Goal: Task Accomplishment & Management: Use online tool/utility

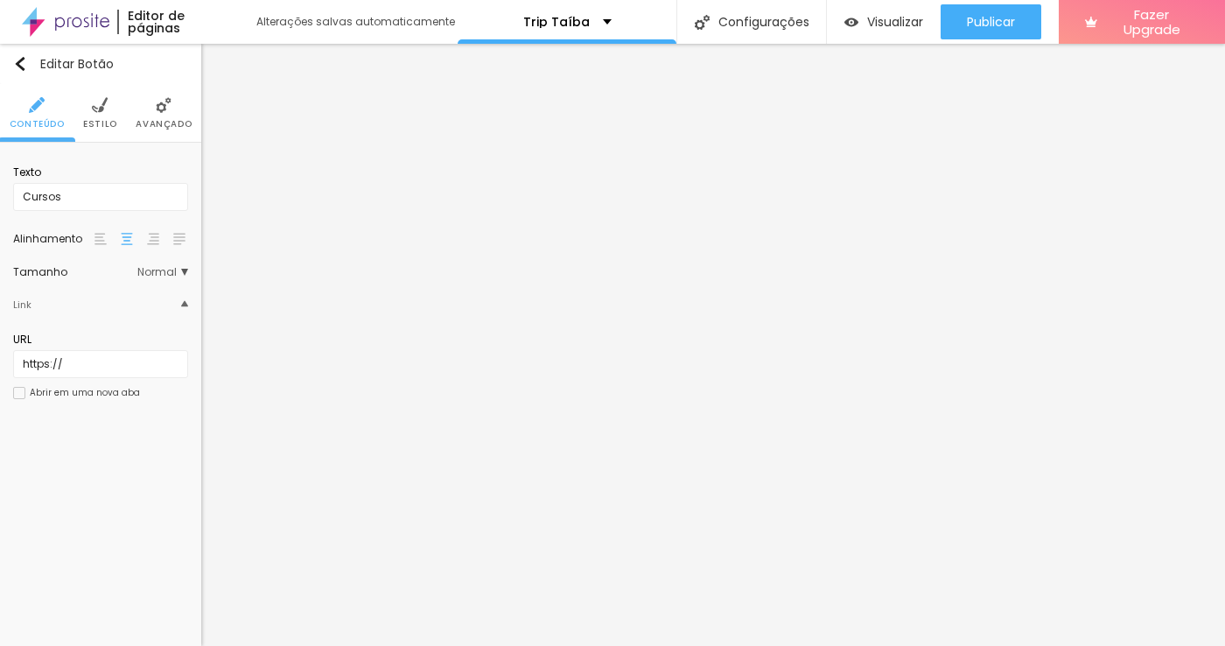
click at [69, 26] on img at bounding box center [66, 22] width 88 height 44
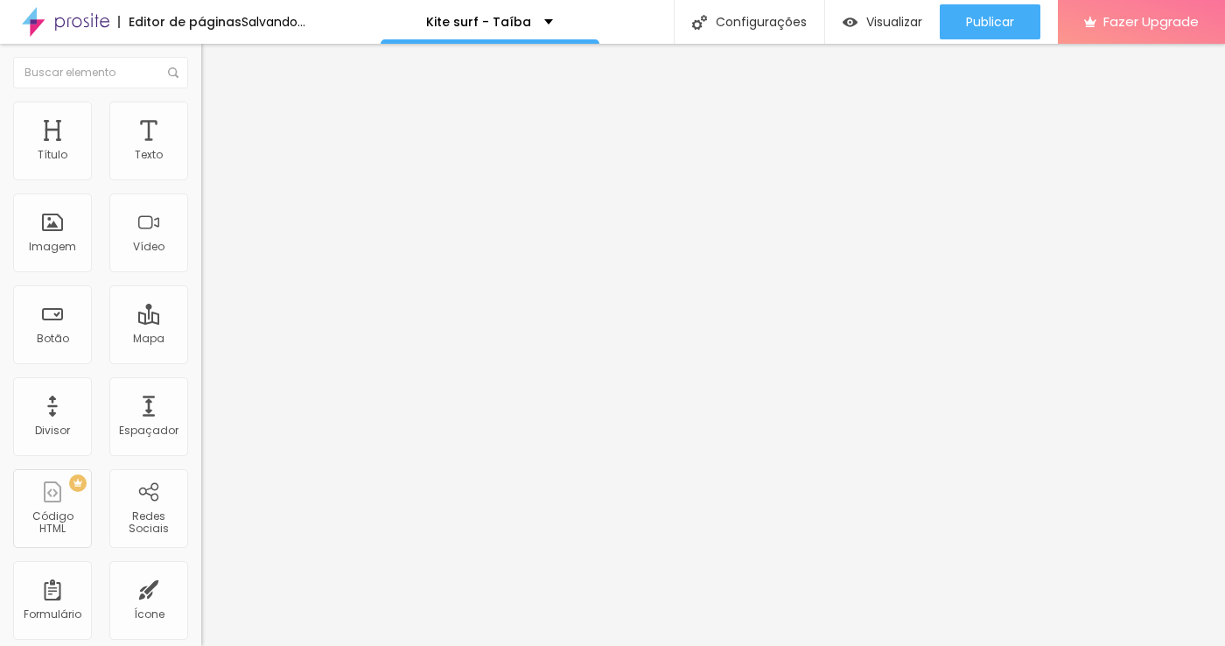
click at [201, 151] on span "Trocar imagem" at bounding box center [248, 143] width 95 height 15
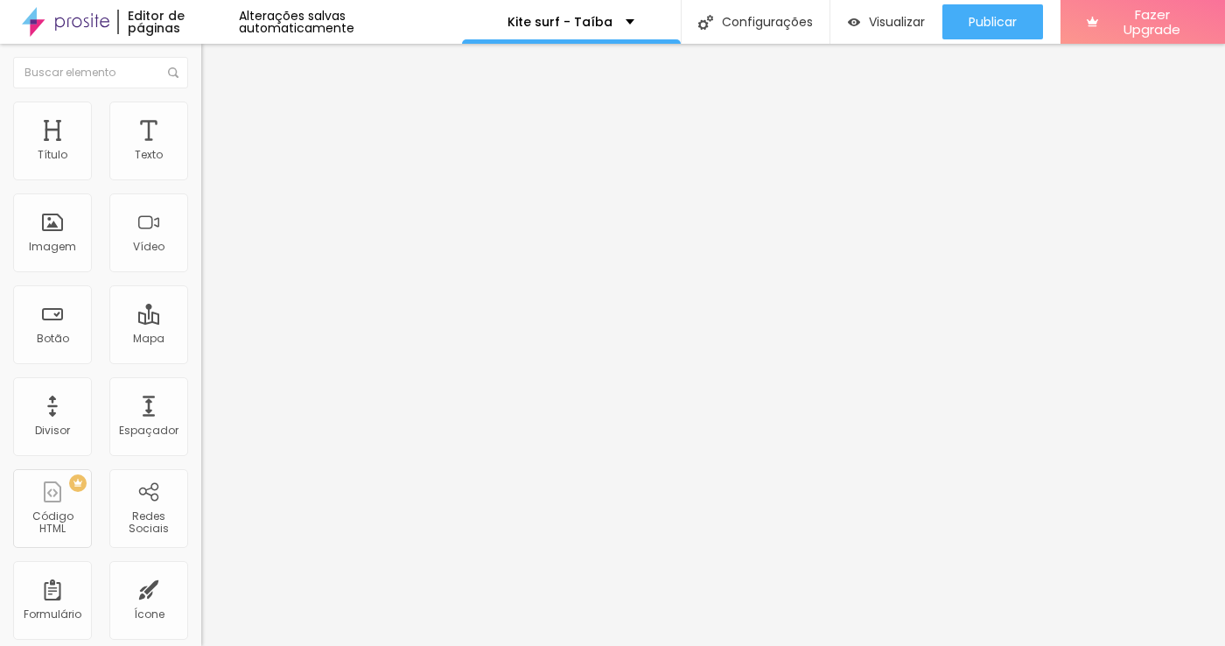
scroll to position [966, 0]
click at [217, 117] on span "Avançado" at bounding box center [246, 113] width 58 height 15
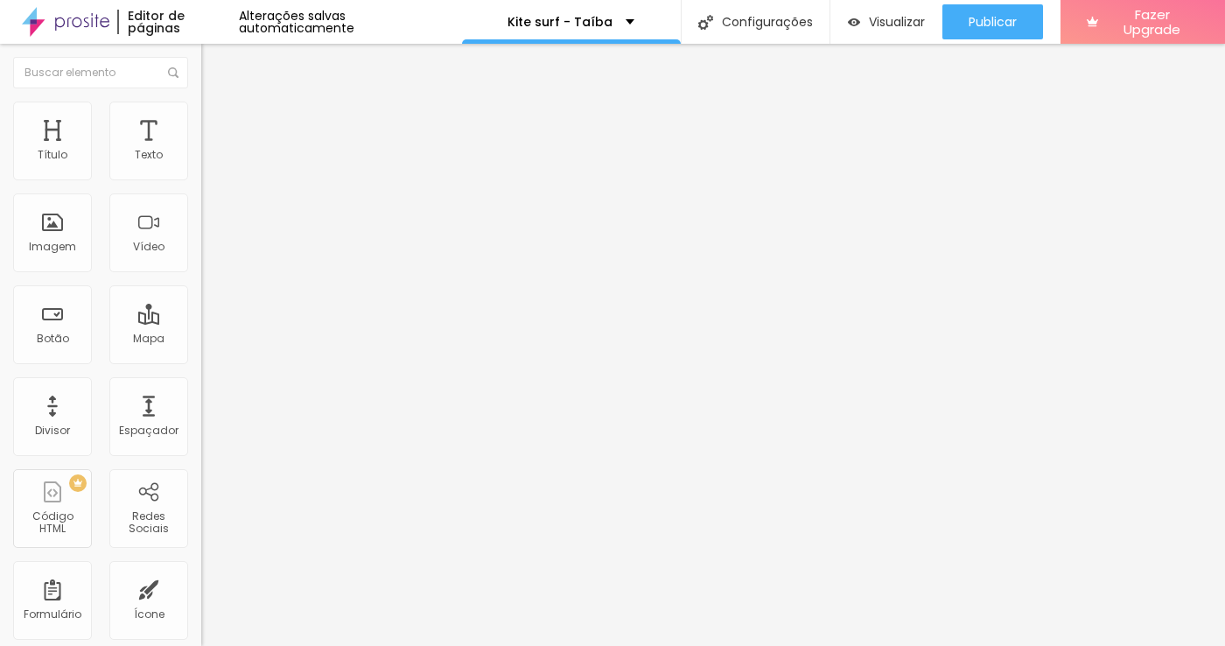
type input "0.2"
type input "0.3"
type input "1"
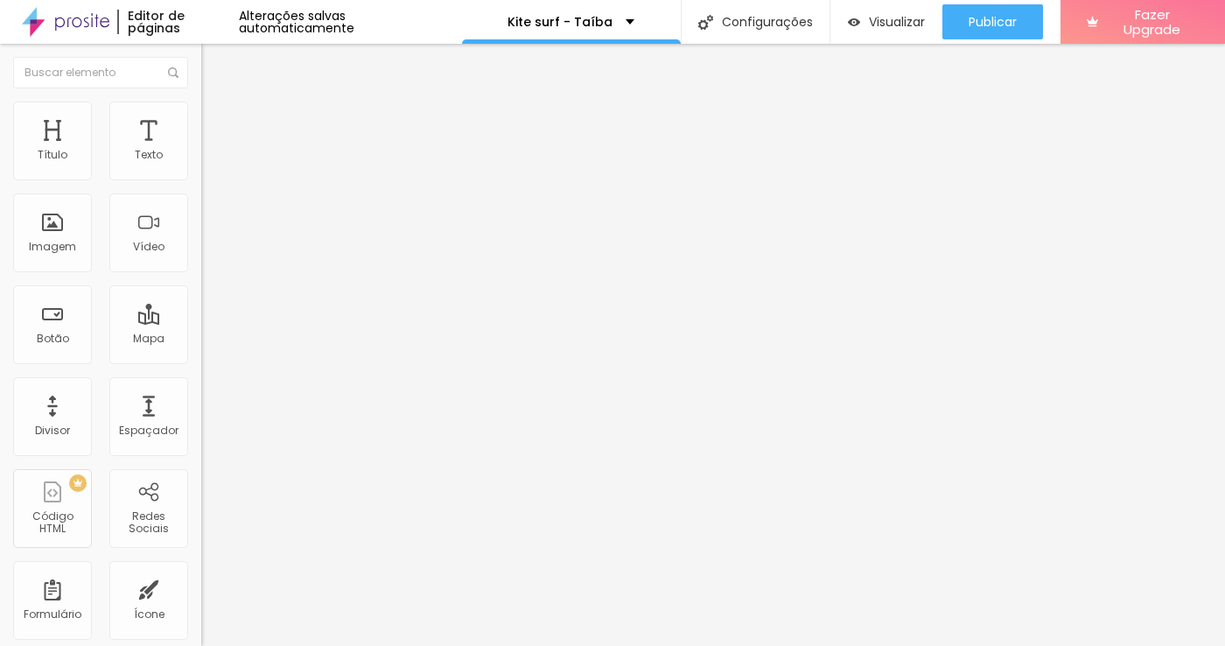
type input "1"
type input "1.1"
type input "1.3"
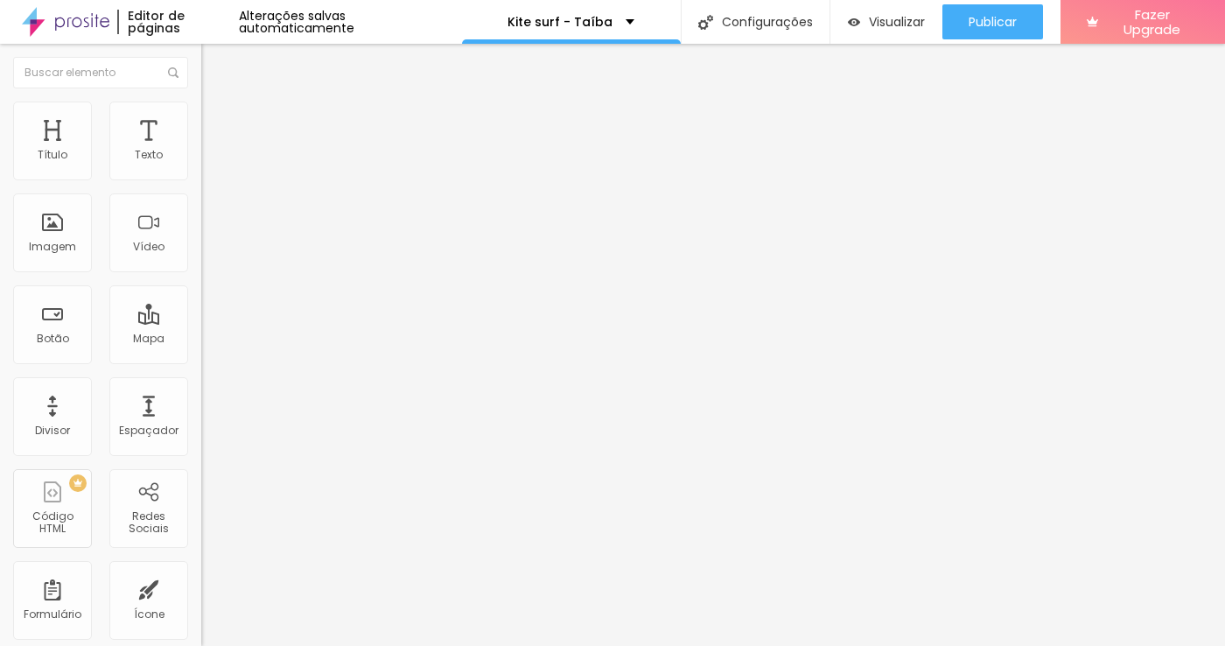
type input "1.6"
type input "1.8"
type input "2"
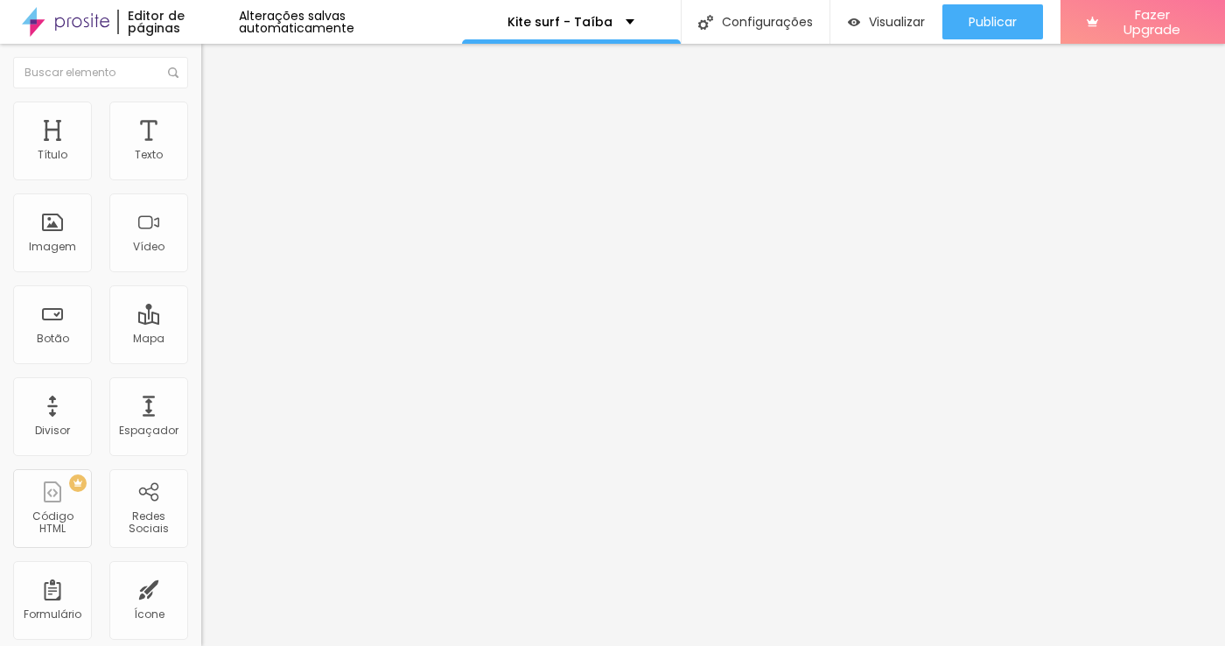
type input "2"
type input "2.1"
type input "2.3"
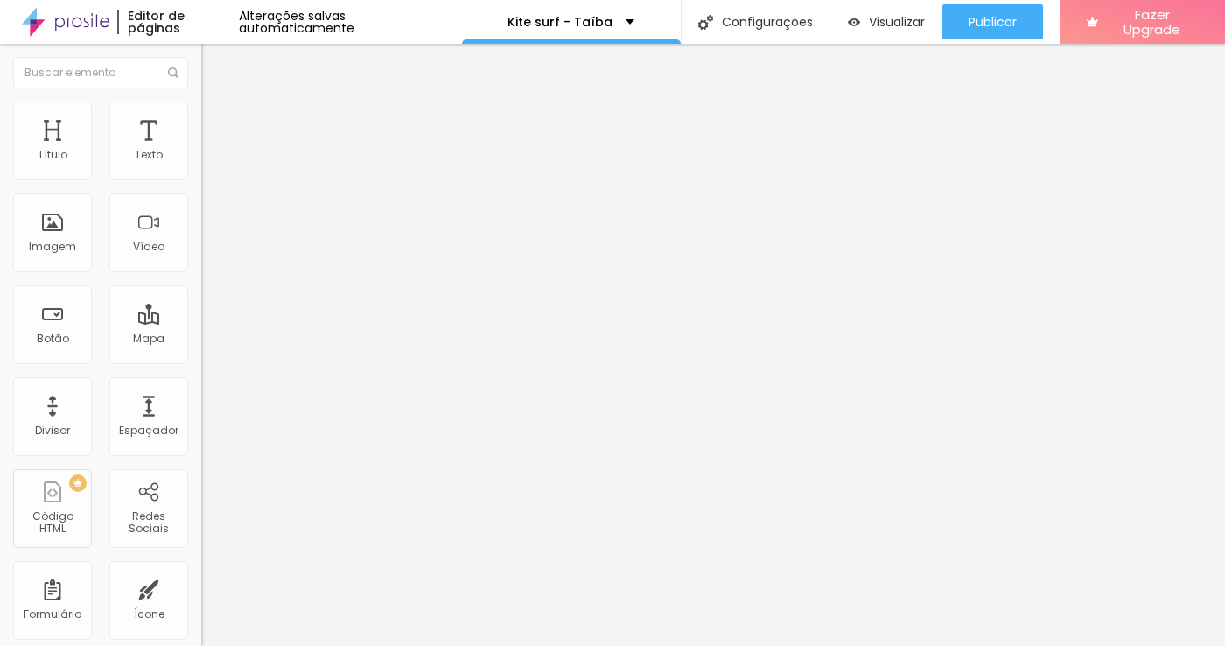
type input "2.5"
type input "2.6"
type input "2.8"
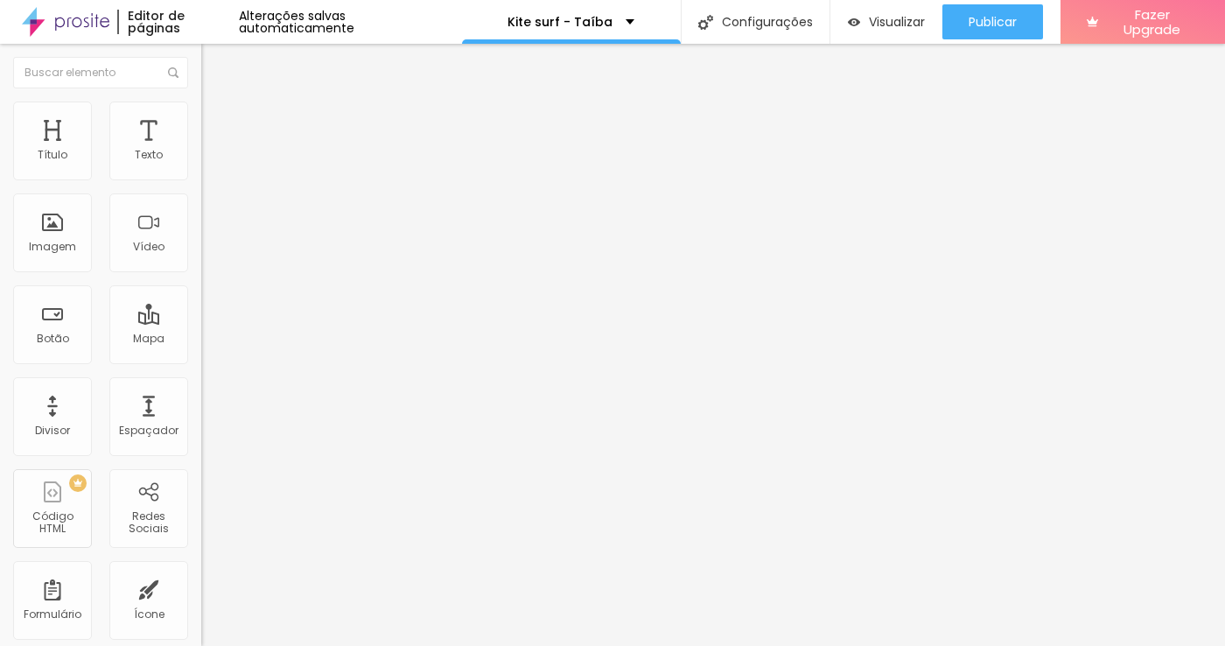
type input "2.8"
drag, startPoint x: 42, startPoint y: 406, endPoint x: 56, endPoint y: 408, distance: 14.1
type input "3"
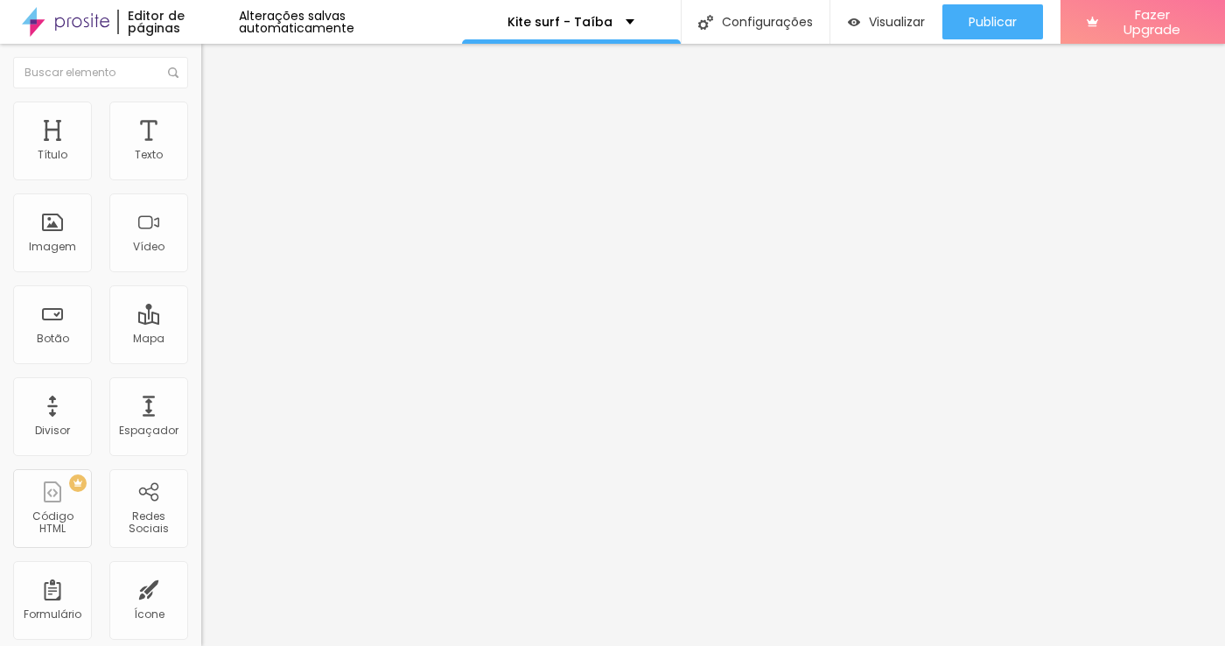
type input "3"
type input "0.2"
type input "0.5"
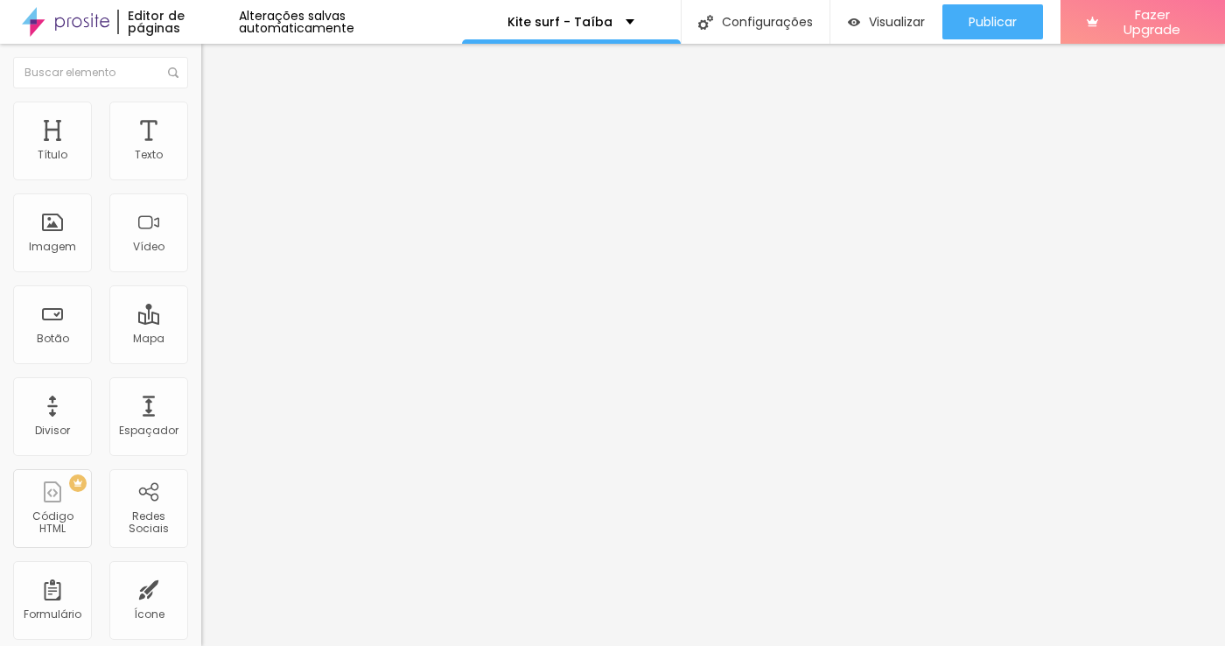
type input "0.5"
type input "0.8"
type input "1.6"
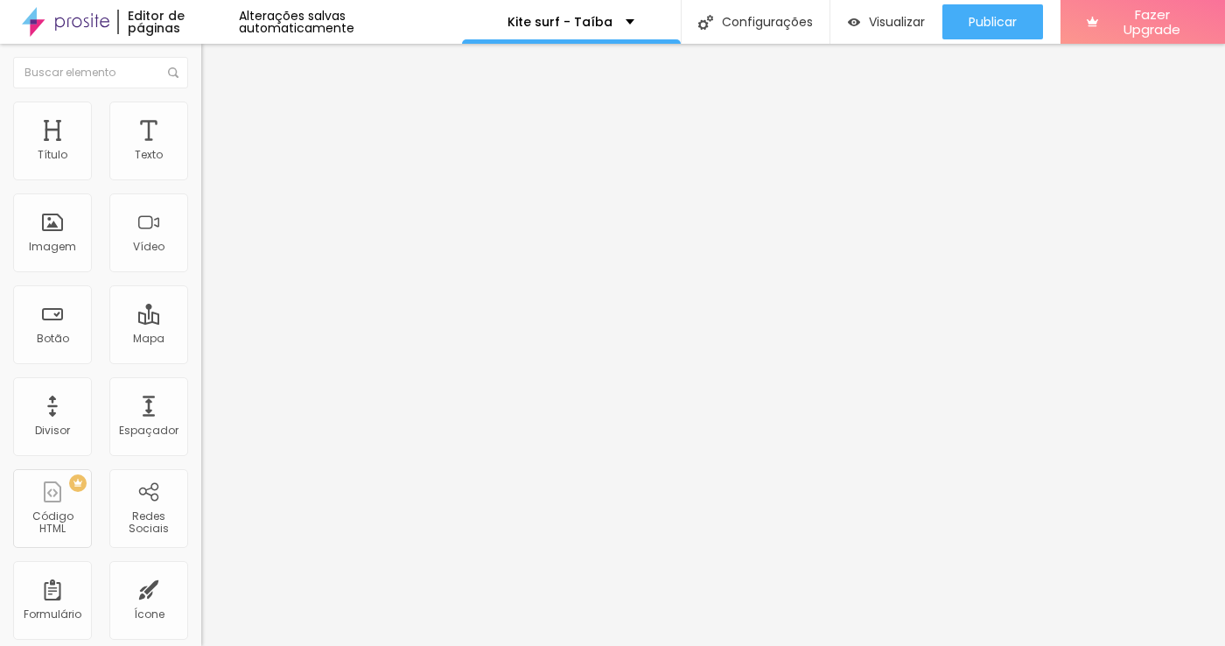
type input "2.1"
type input "2.5"
type input "2.6"
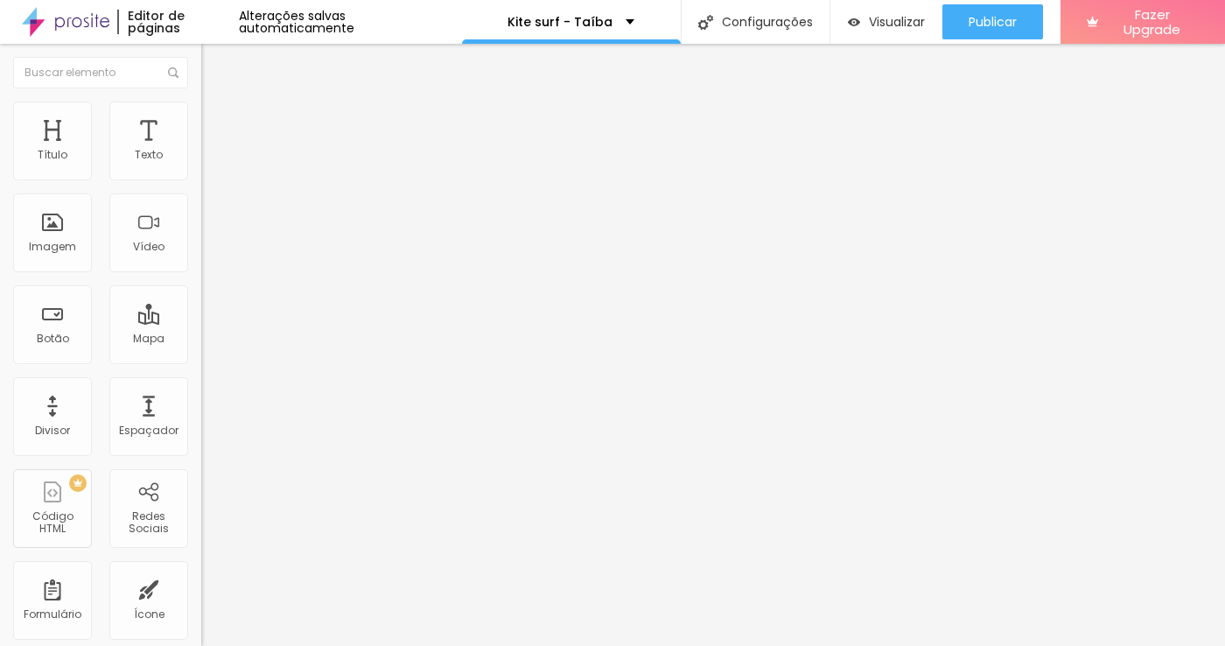
type input "2.6"
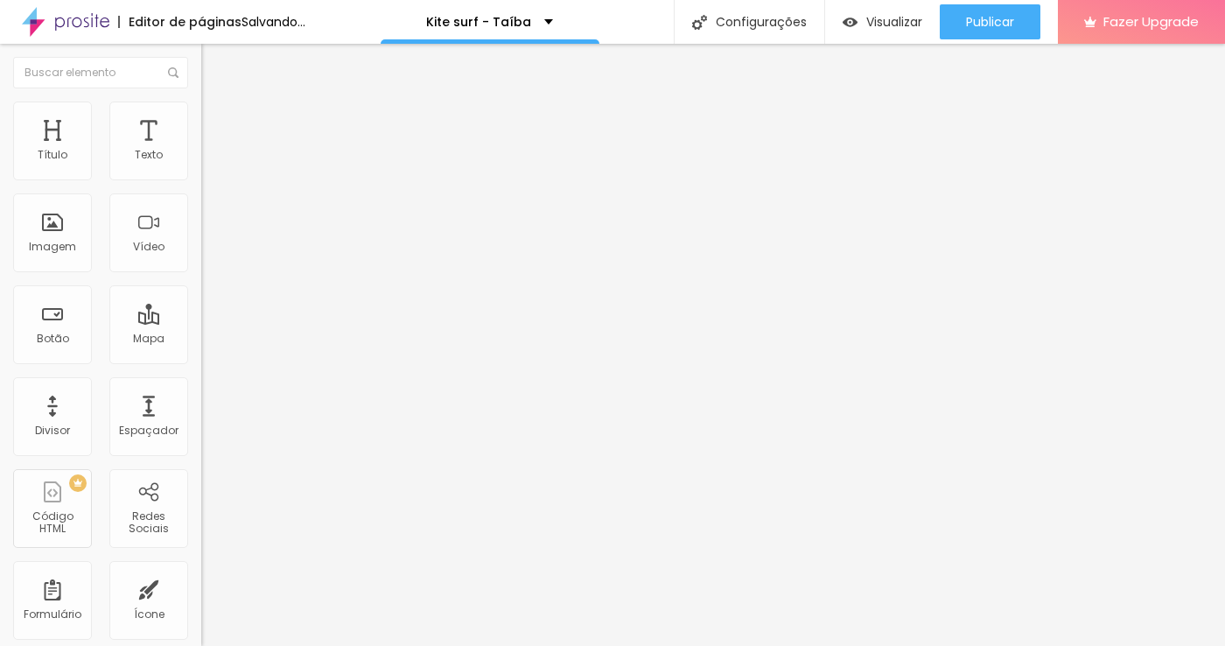
type input "2.8"
type input "3"
type input "3.8"
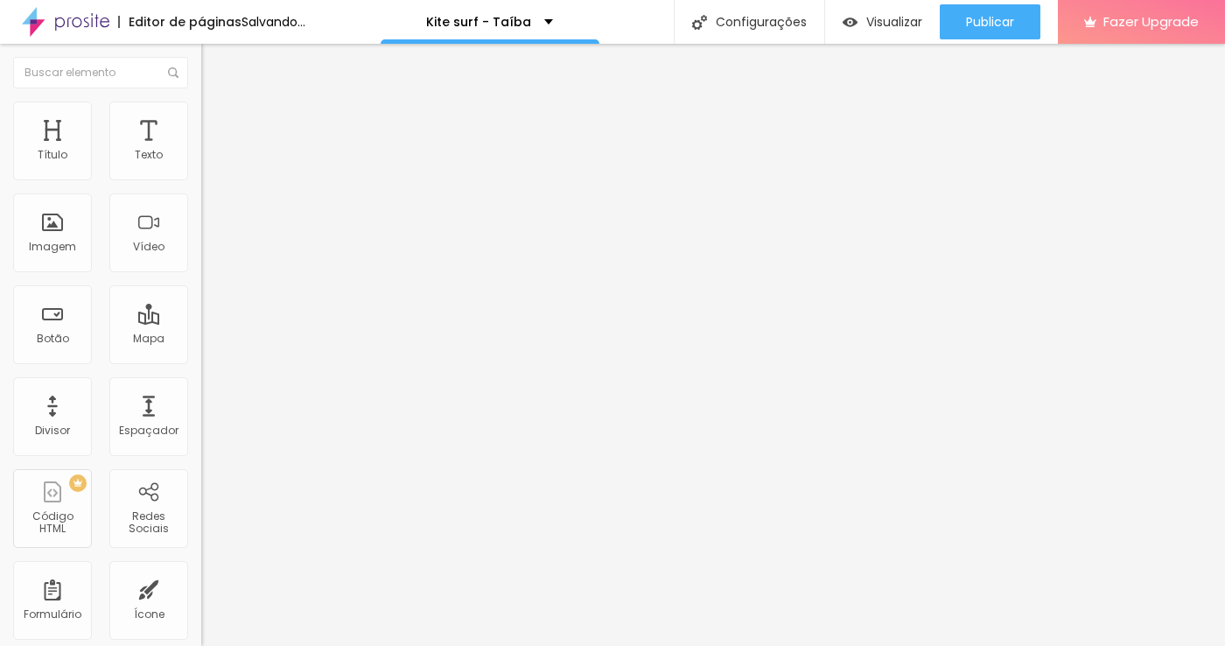
type input "3.8"
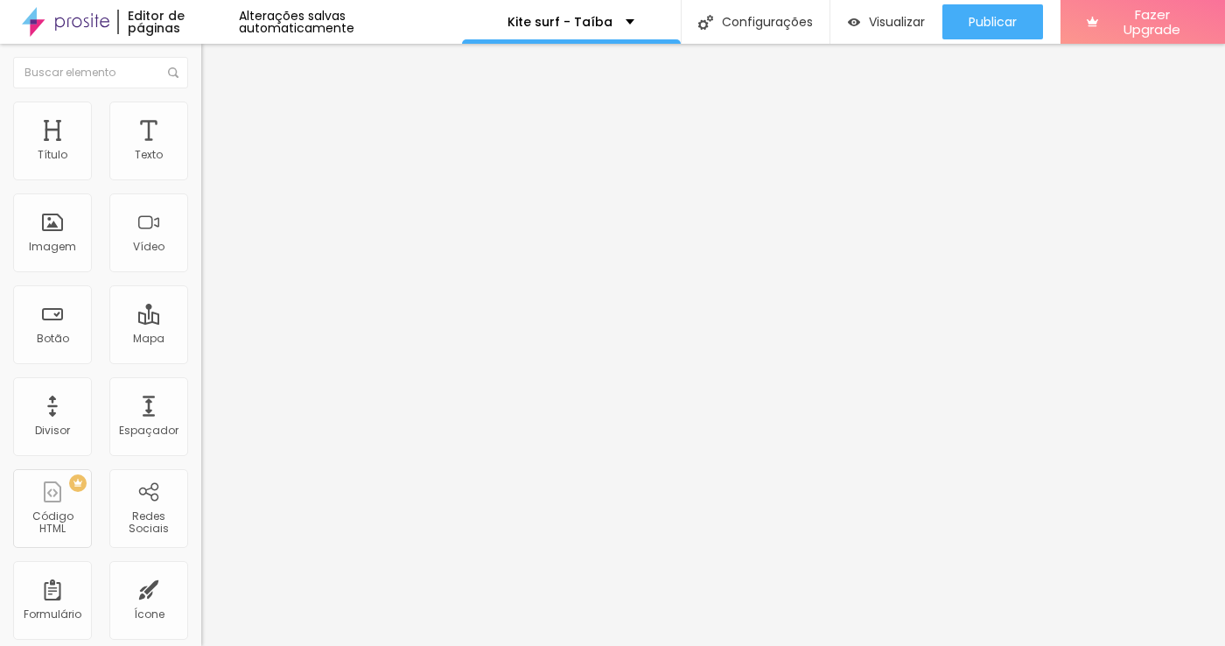
type input "3.6"
type input "3.5"
type input "3.3"
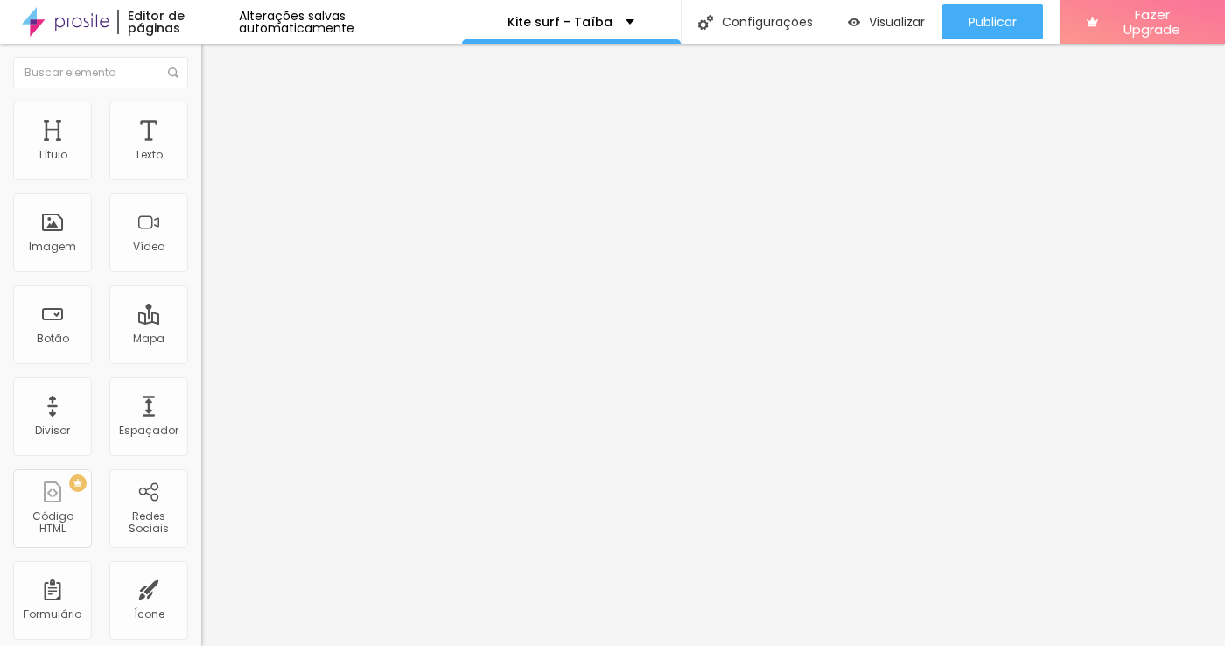
type input "3.3"
type input "3.1"
type input "3"
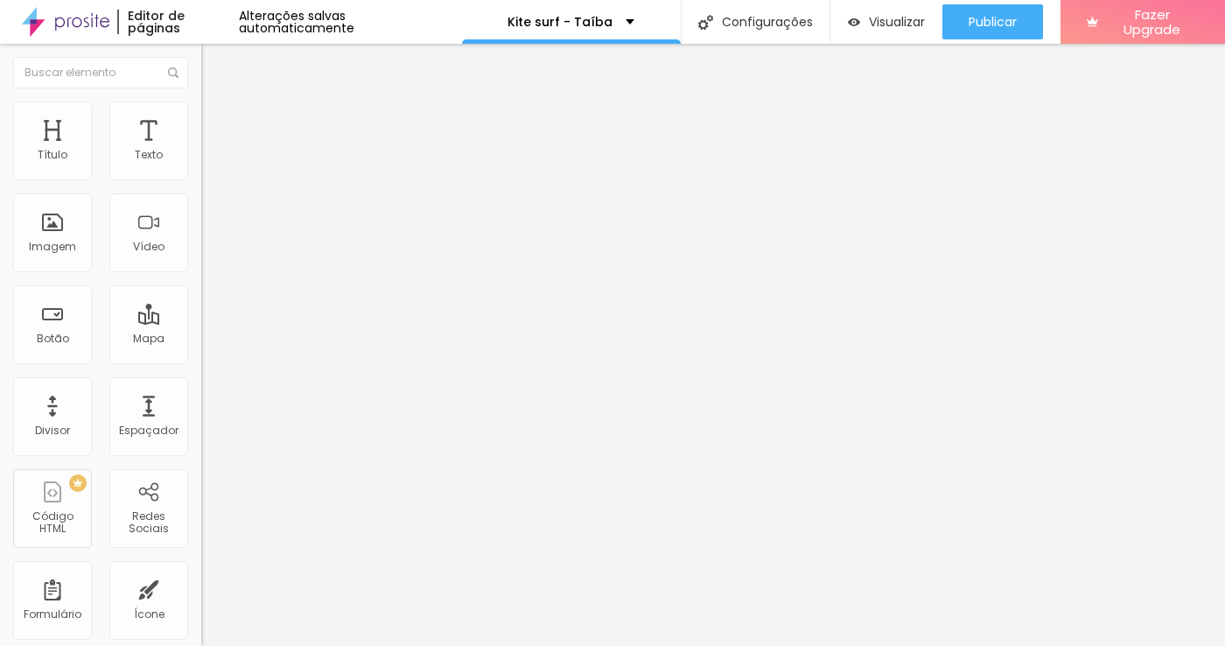
drag, startPoint x: 40, startPoint y: 409, endPoint x: 57, endPoint y: 410, distance: 16.6
type input "3"
type input "0.2"
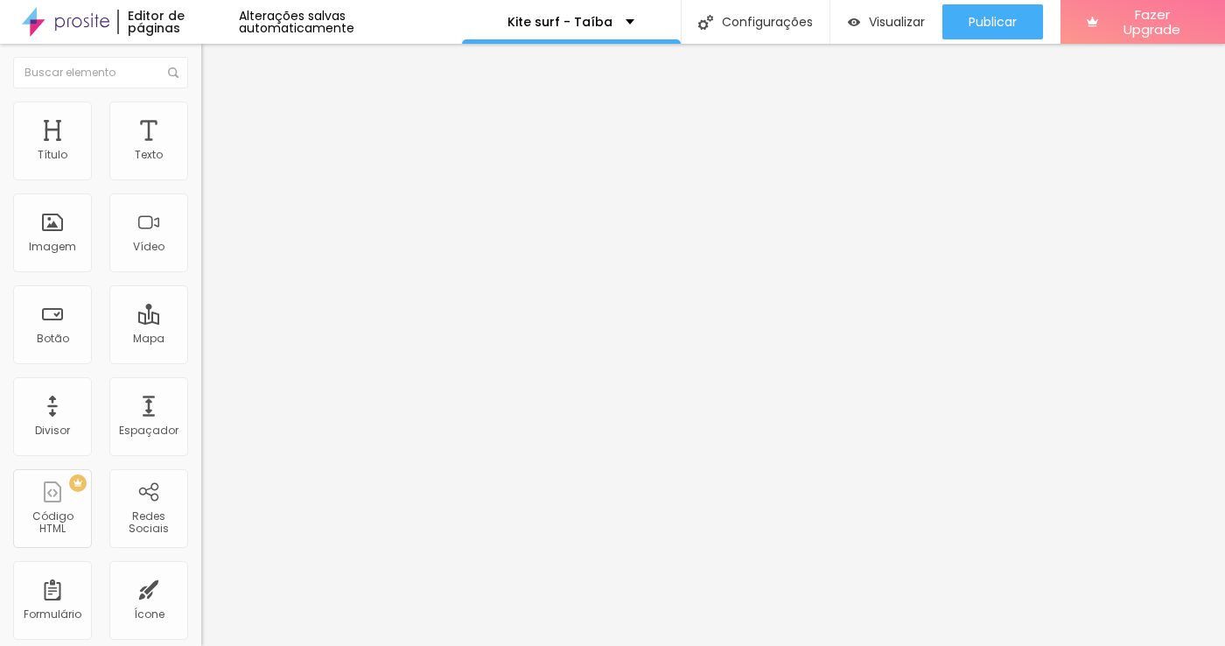
type input "0.3"
type input "0.5"
type input "0.7"
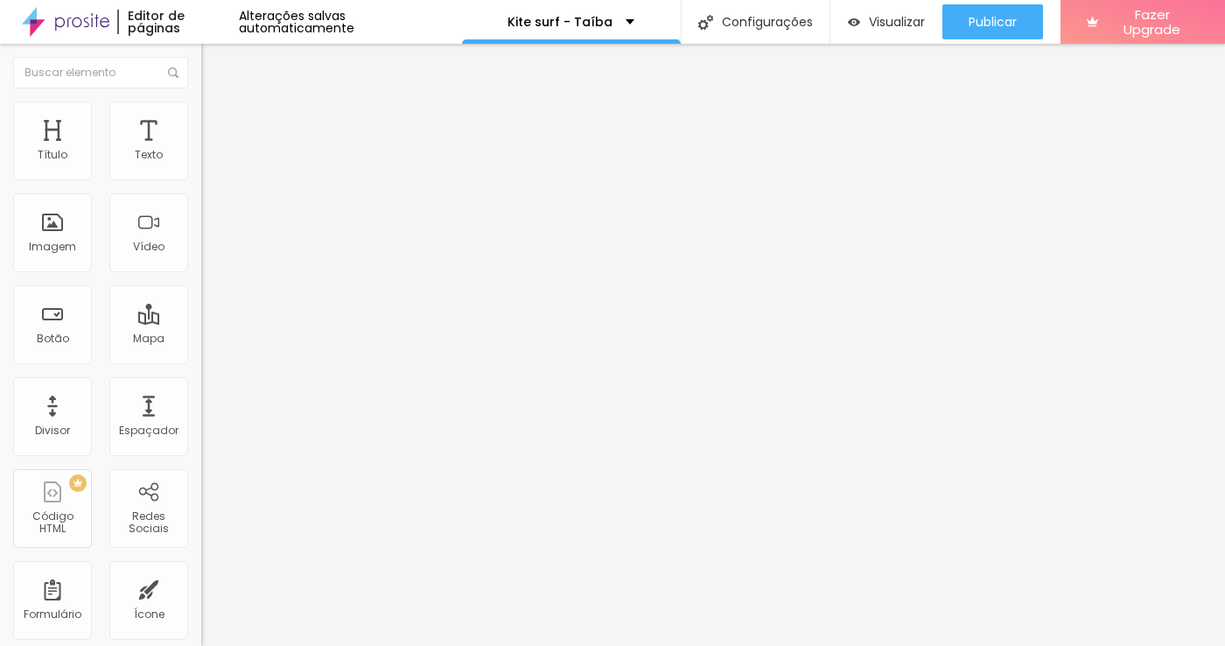
type input "0.7"
type input "0.8"
type input "1"
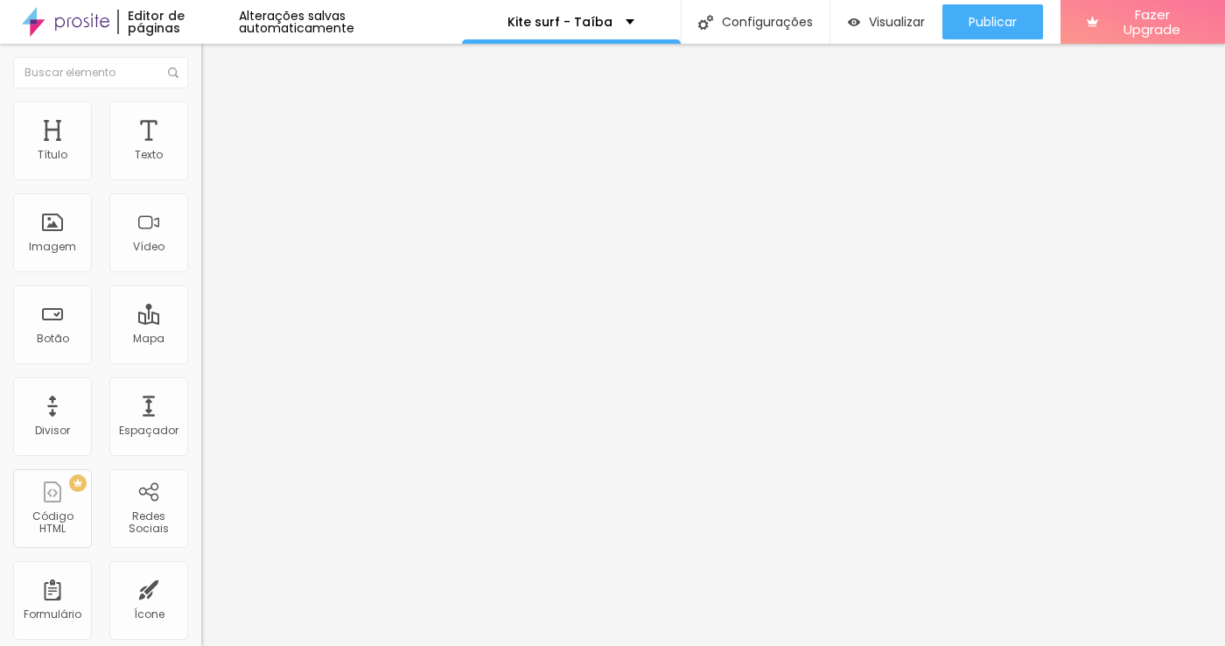
type input "1.1"
type input "1.3"
type input "1.5"
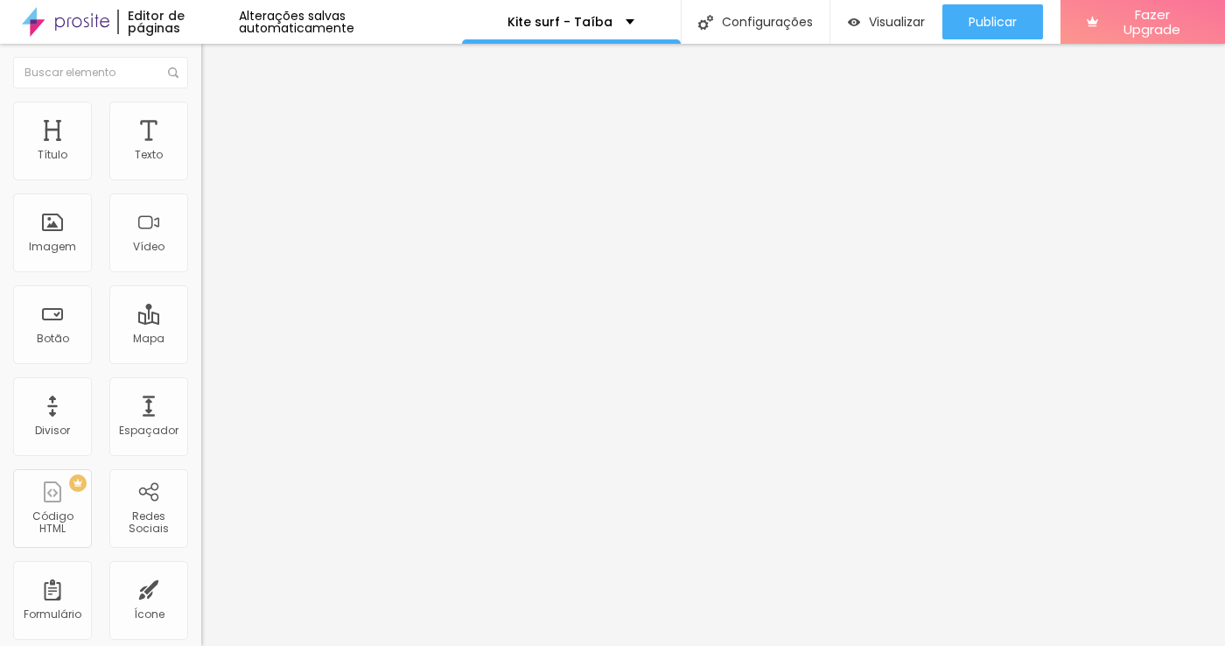
type input "1.5"
type input "1.6"
type input "1.8"
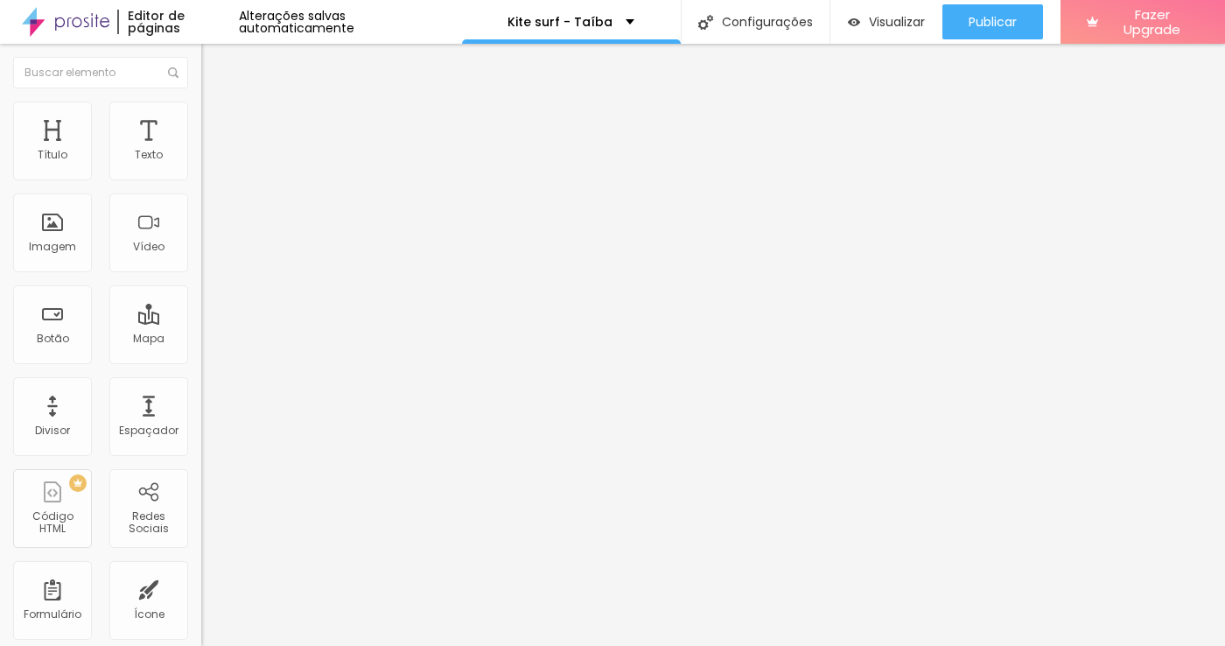
type input "2"
type input "2.1"
type input "2.3"
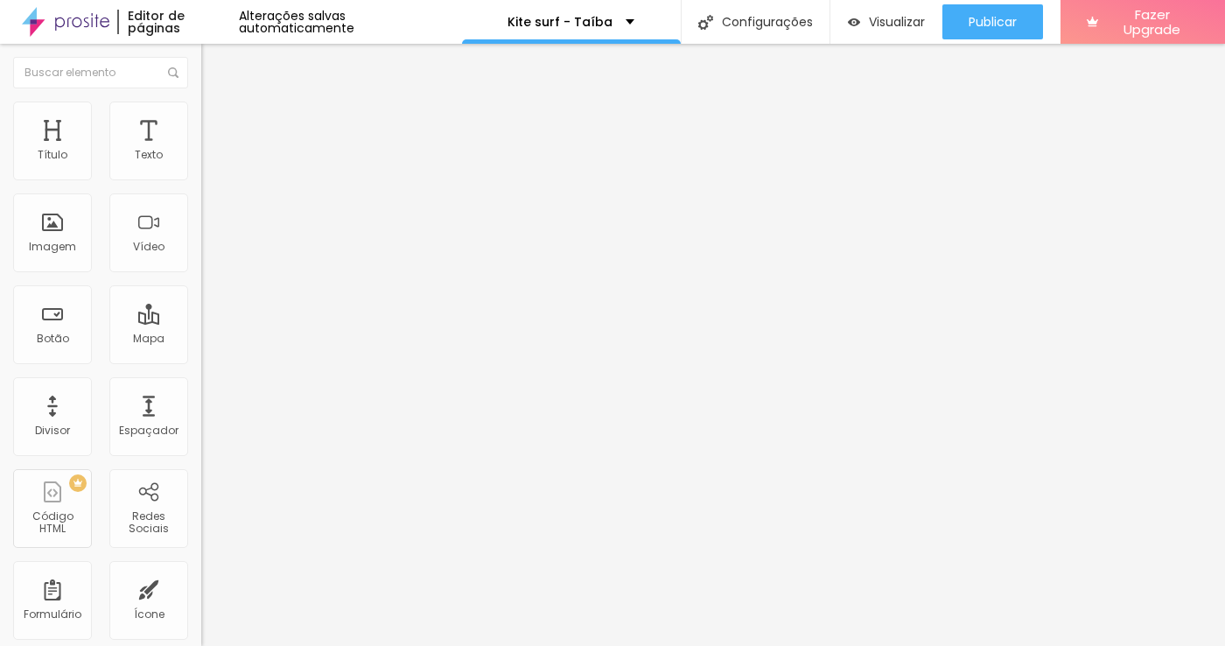
type input "2.3"
type input "2.5"
type input "2.6"
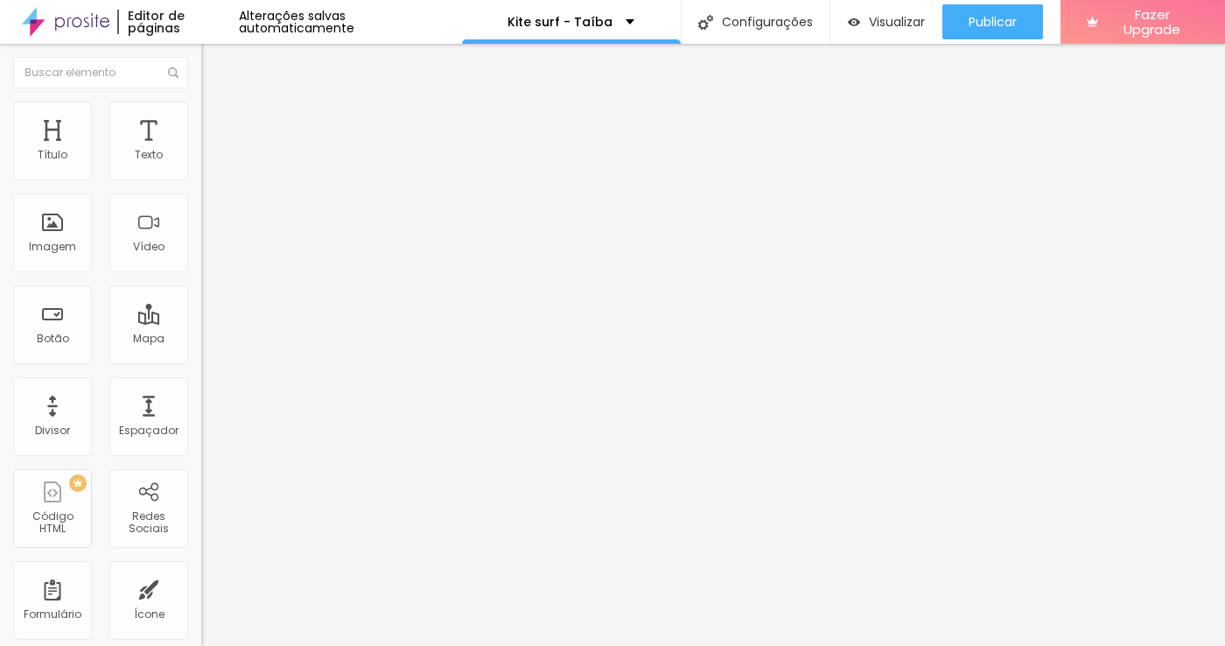
type input "2.8"
type input "3"
drag, startPoint x: 39, startPoint y: 408, endPoint x: 57, endPoint y: 410, distance: 17.7
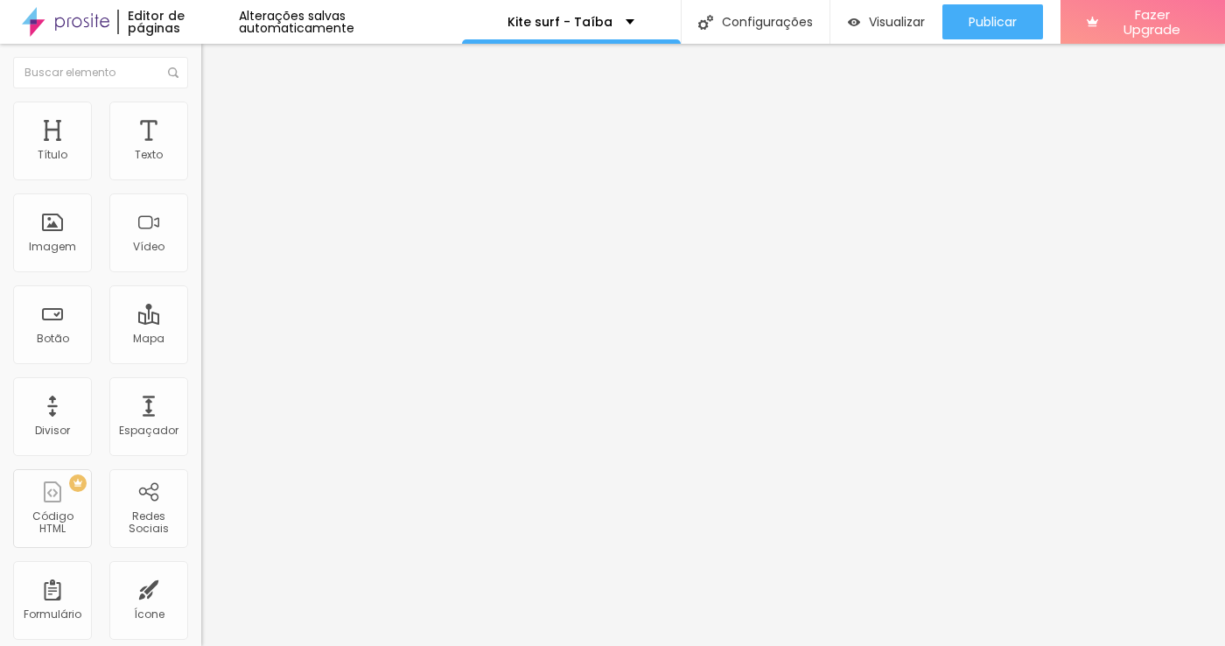
type input "3"
type input "0.3"
type input "0.5"
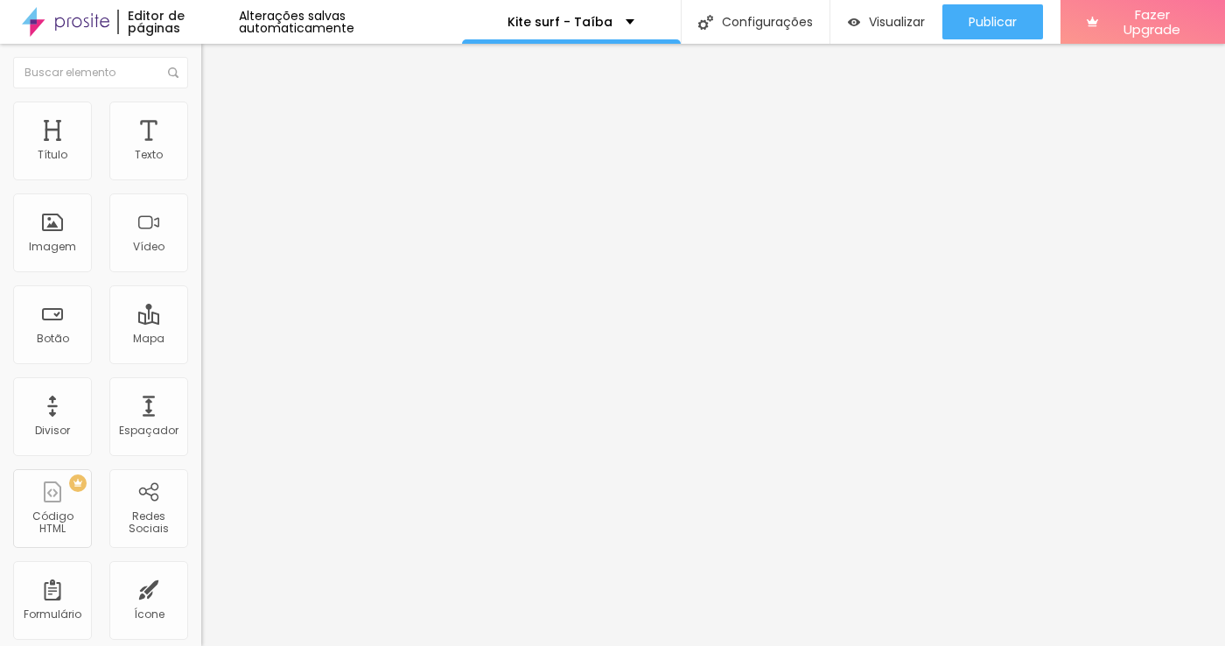
type input "0.5"
type input "1"
type input "1.3"
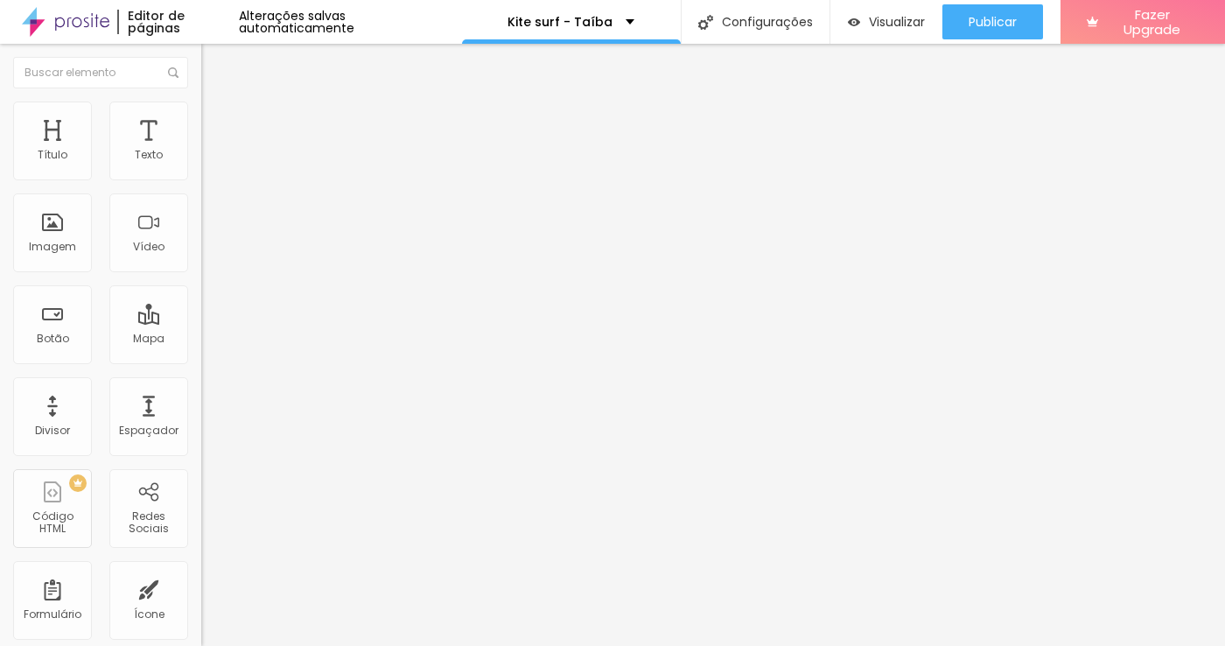
type input "1.8"
type input "2"
type input "2.1"
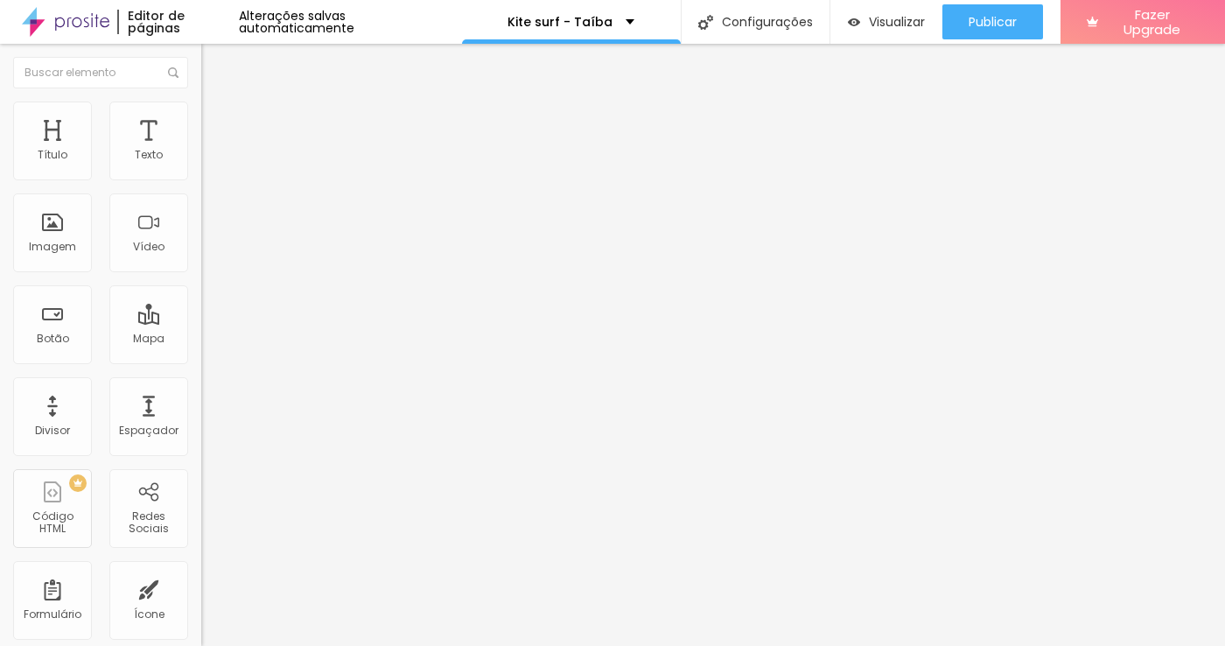
type input "2.1"
type input "2.3"
type input "2.5"
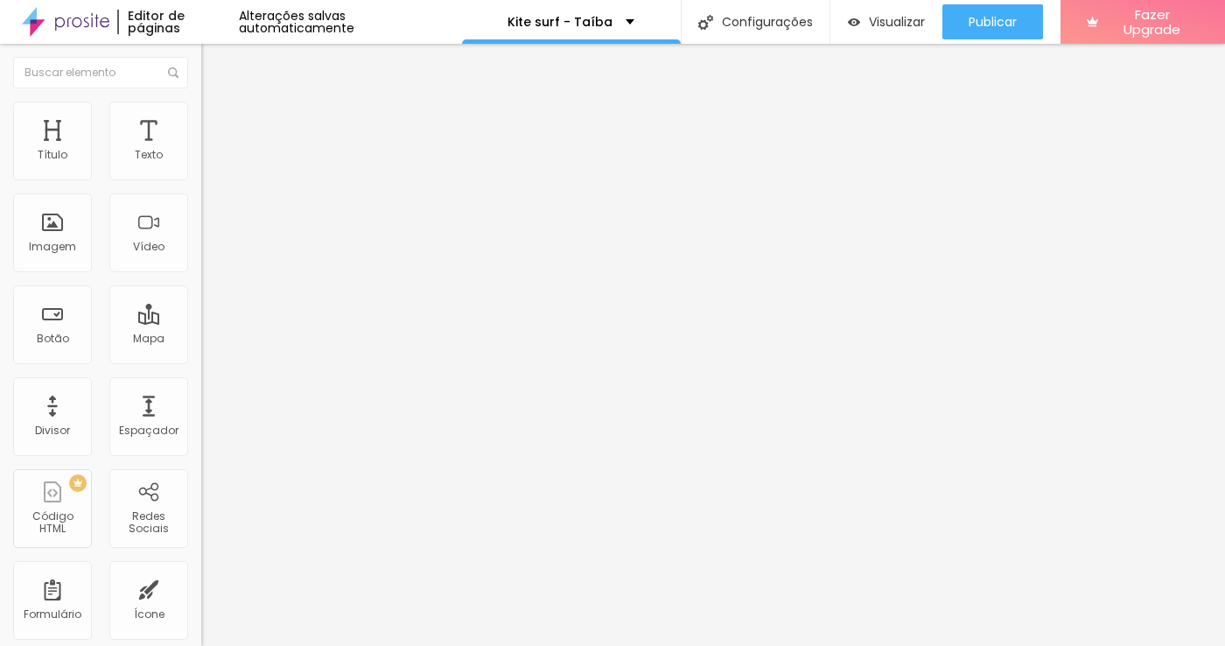
type input "2.6"
type input "2.8"
type input "3"
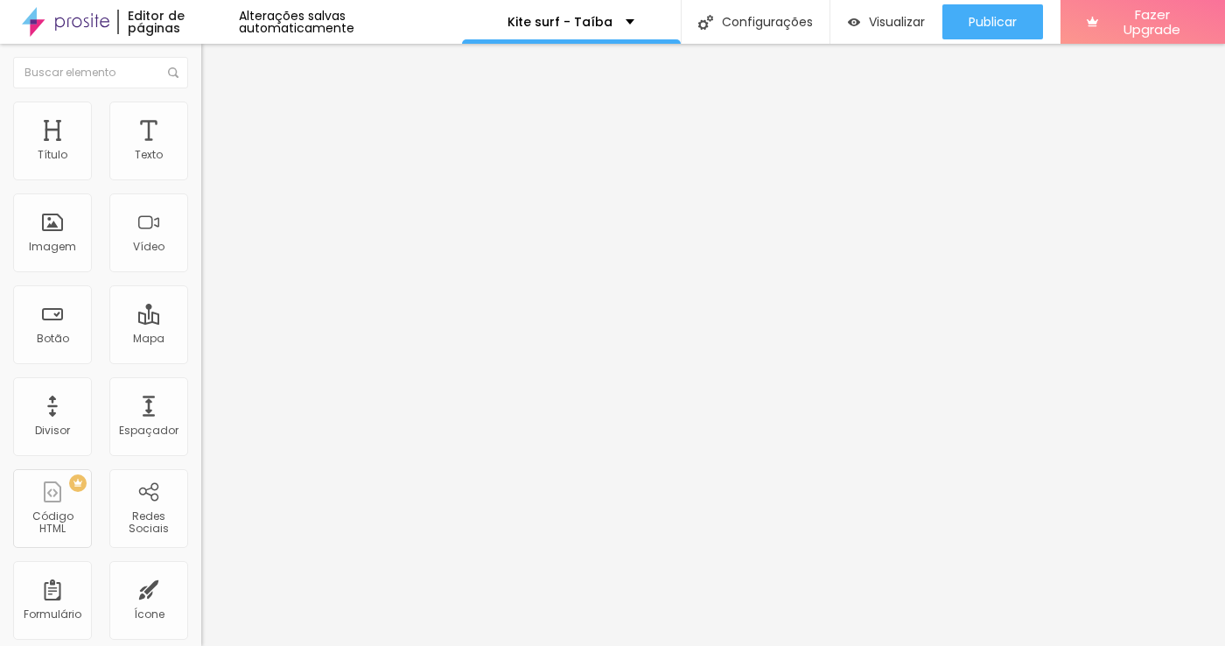
type input "3"
type input "3.1"
type input "3.3"
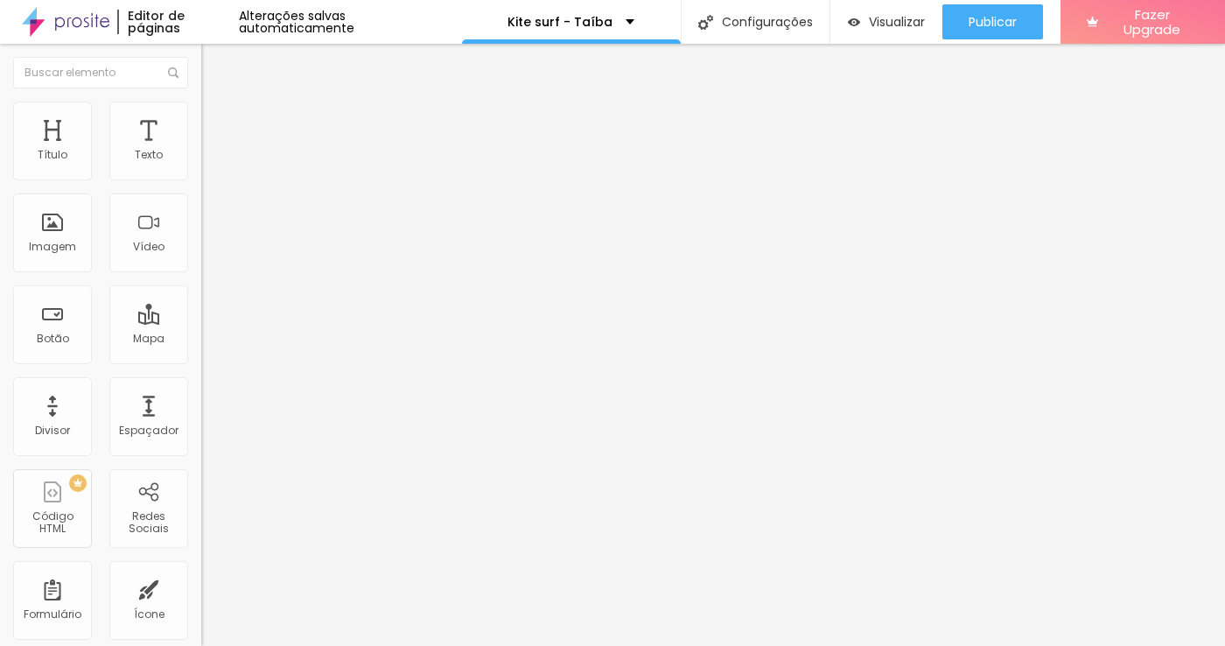
type input "3.1"
type input "3"
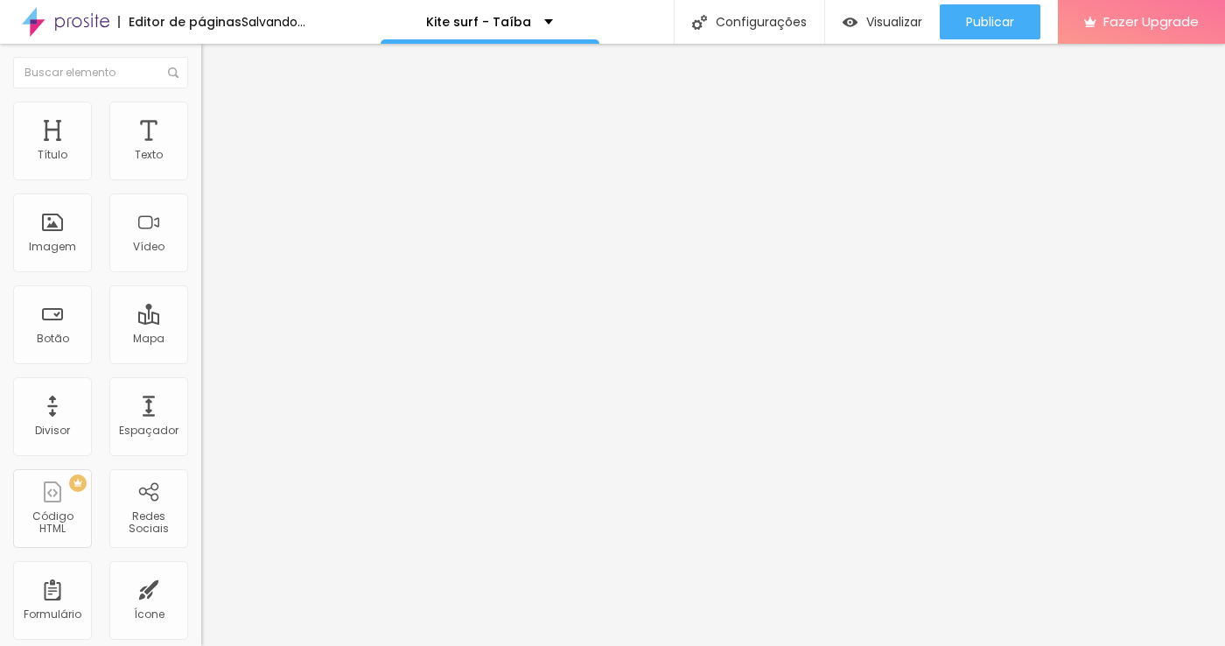
type input "2.8"
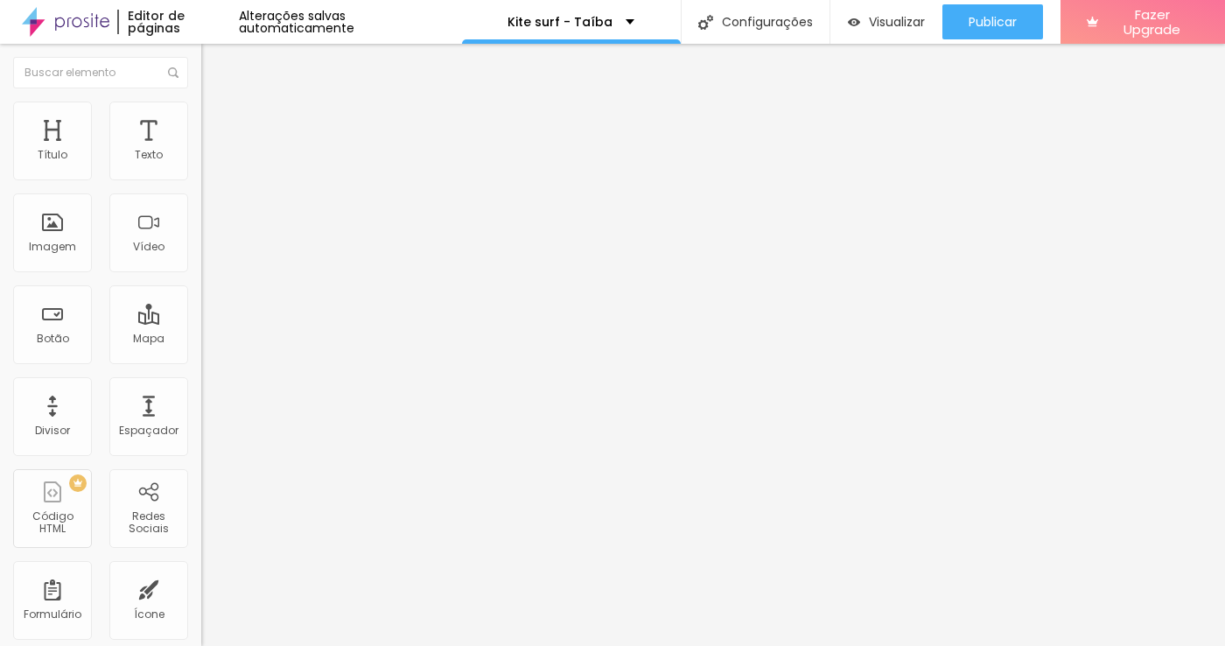
type input "3"
type input "3.1"
drag, startPoint x: 40, startPoint y: 407, endPoint x: 58, endPoint y: 410, distance: 17.8
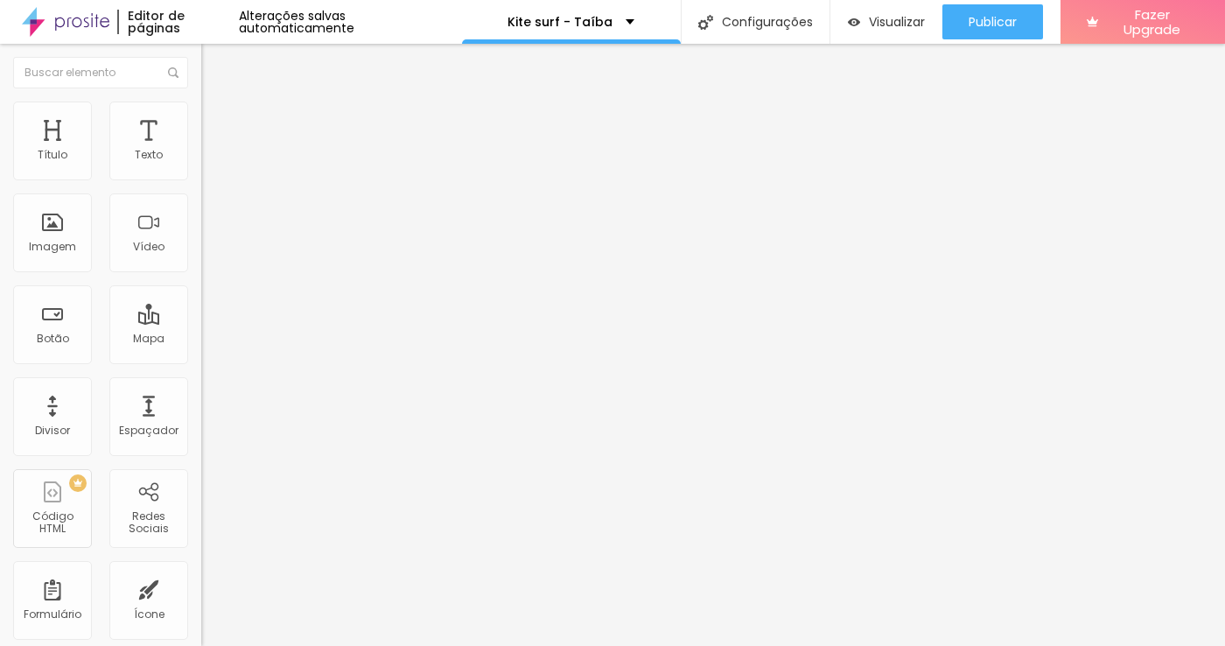
type input "3"
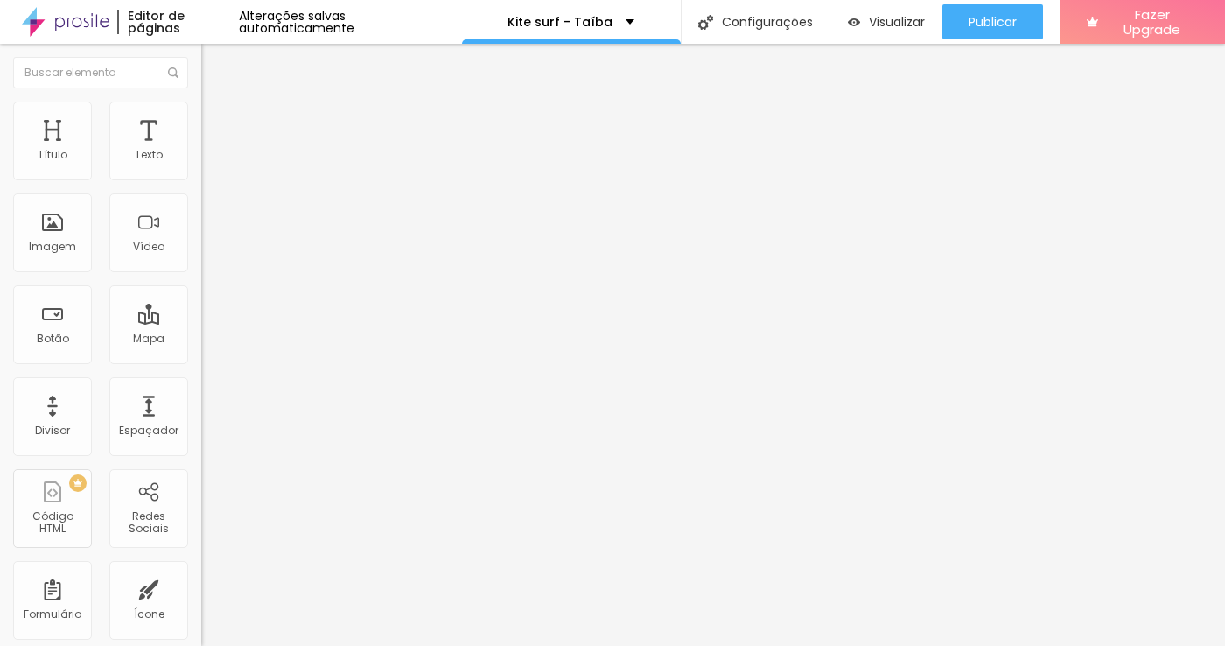
click at [201, 151] on span "Trocar imagem" at bounding box center [248, 143] width 95 height 15
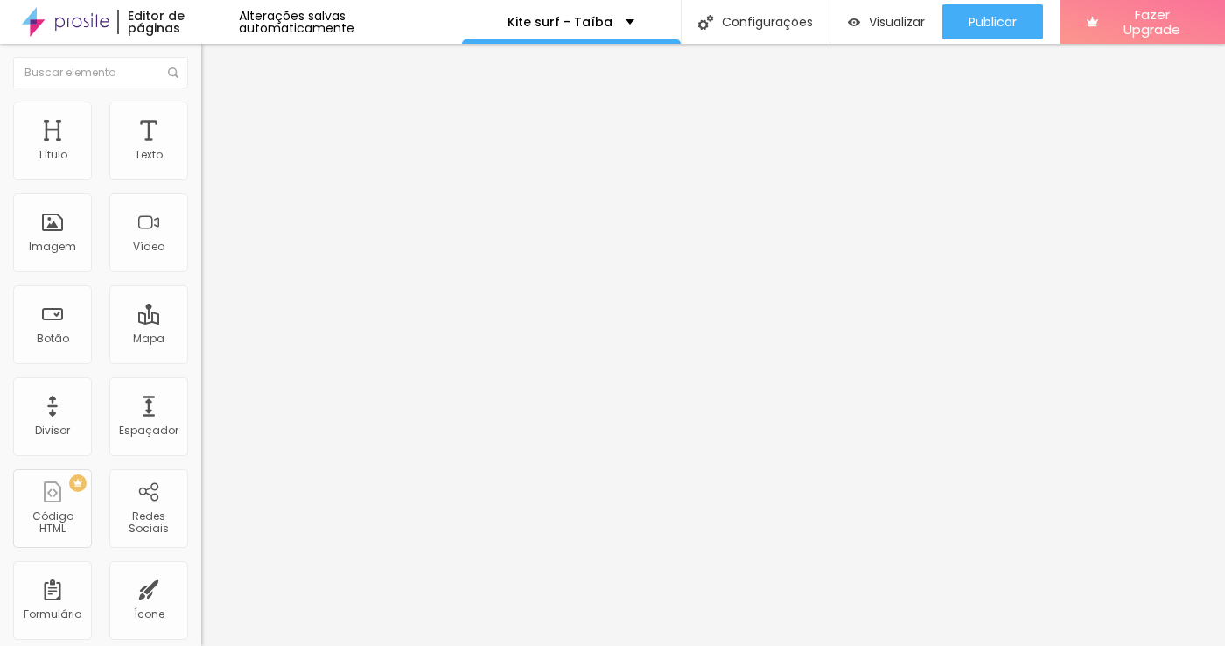
click at [201, 151] on span "Trocar imagem" at bounding box center [248, 143] width 95 height 15
click at [201, 274] on span "Original" at bounding box center [222, 266] width 42 height 15
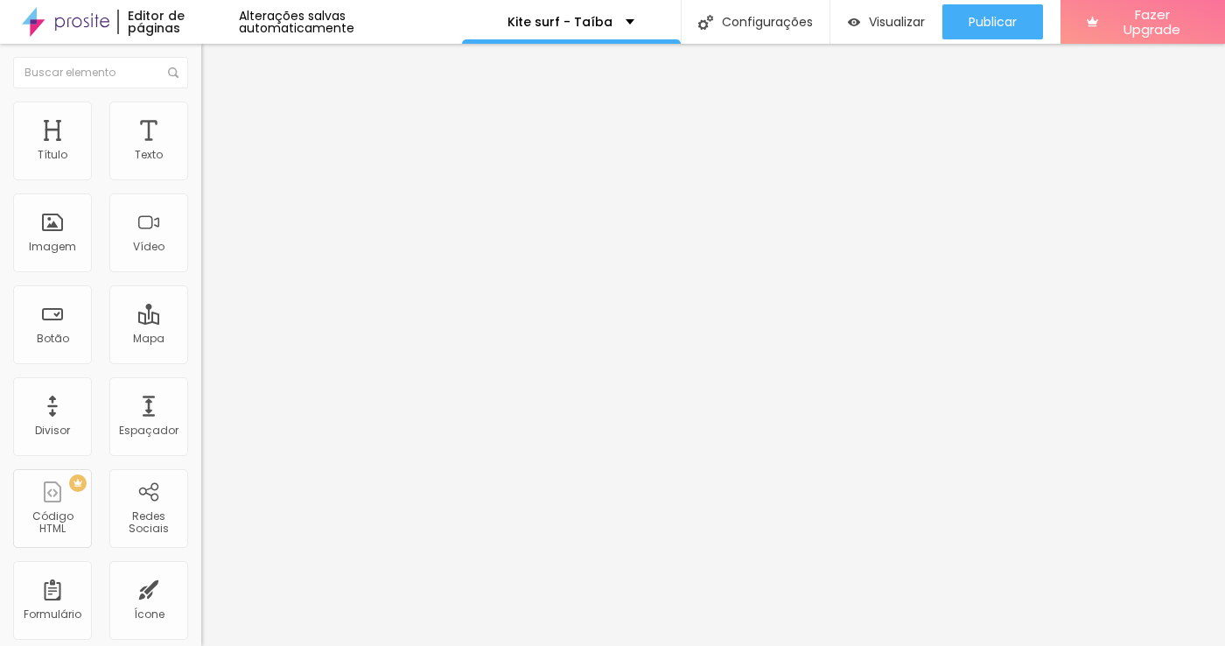
click at [201, 305] on span "Quadrado" at bounding box center [229, 298] width 57 height 15
click at [201, 119] on img at bounding box center [209, 127] width 16 height 16
type input "12"
type input "16"
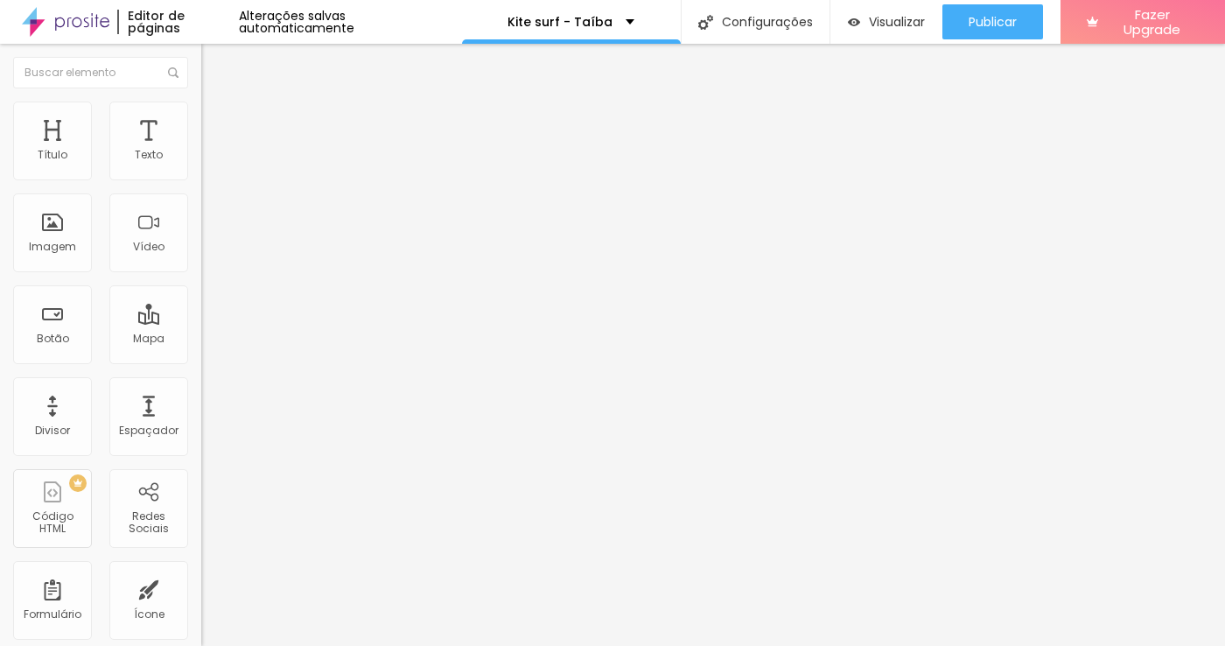
type input "16"
type input "21"
type input "25"
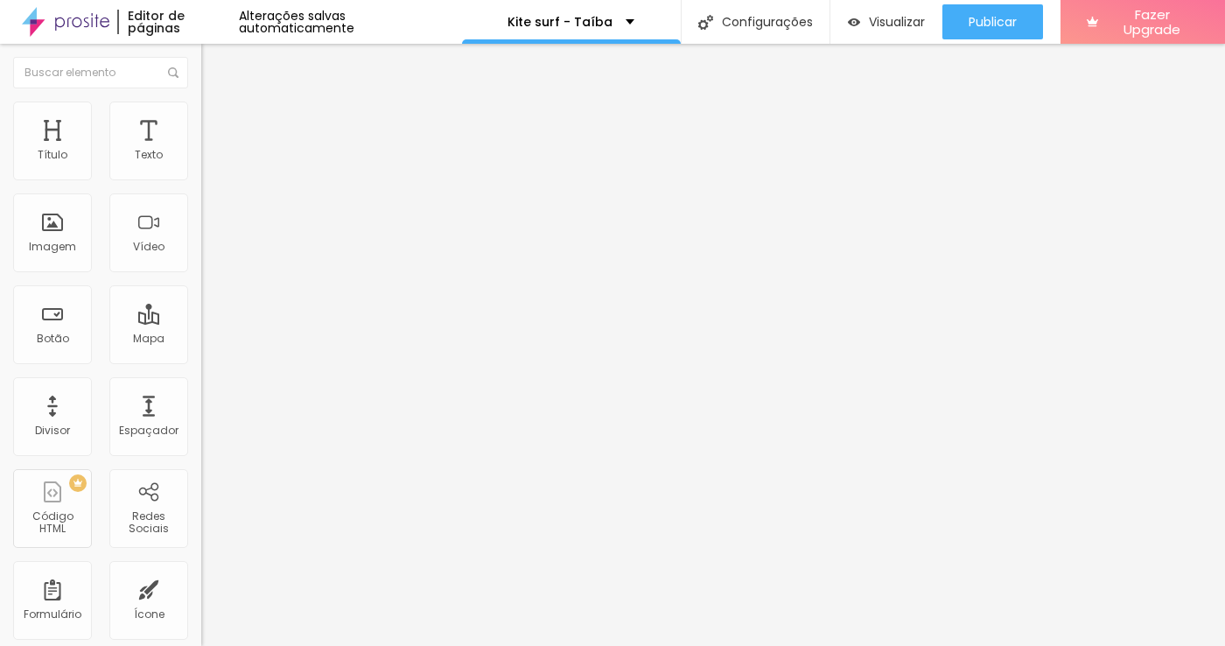
type input "26"
type input "27"
type input "30"
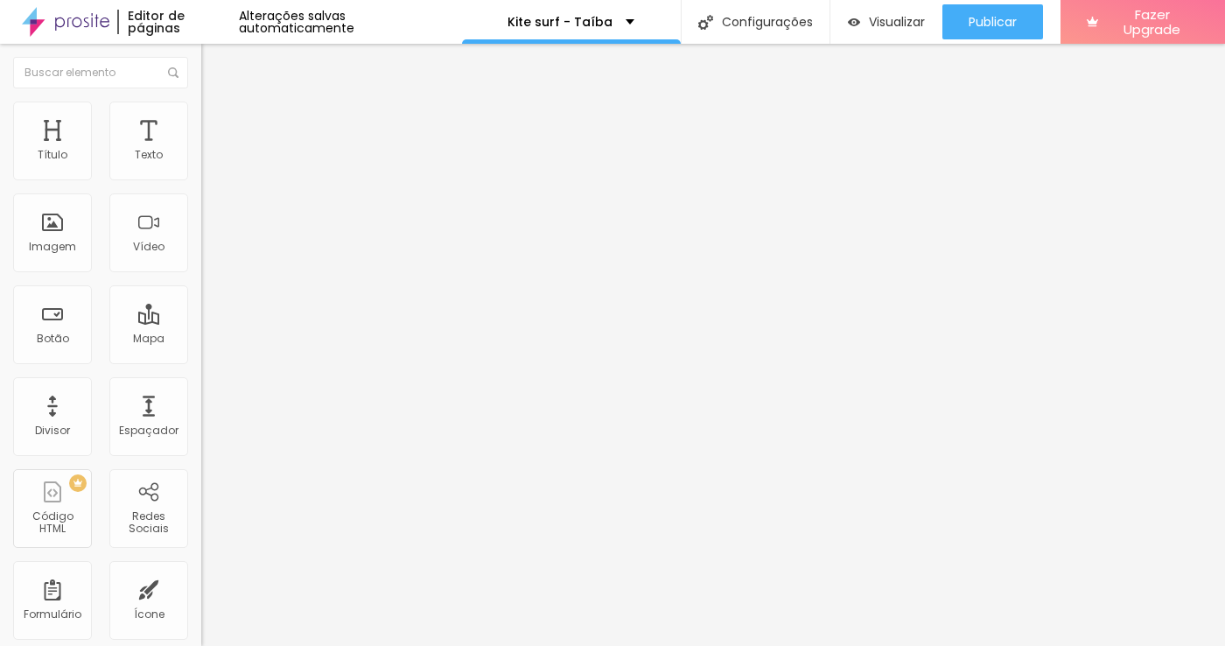
type input "30"
type input "31"
type input "32"
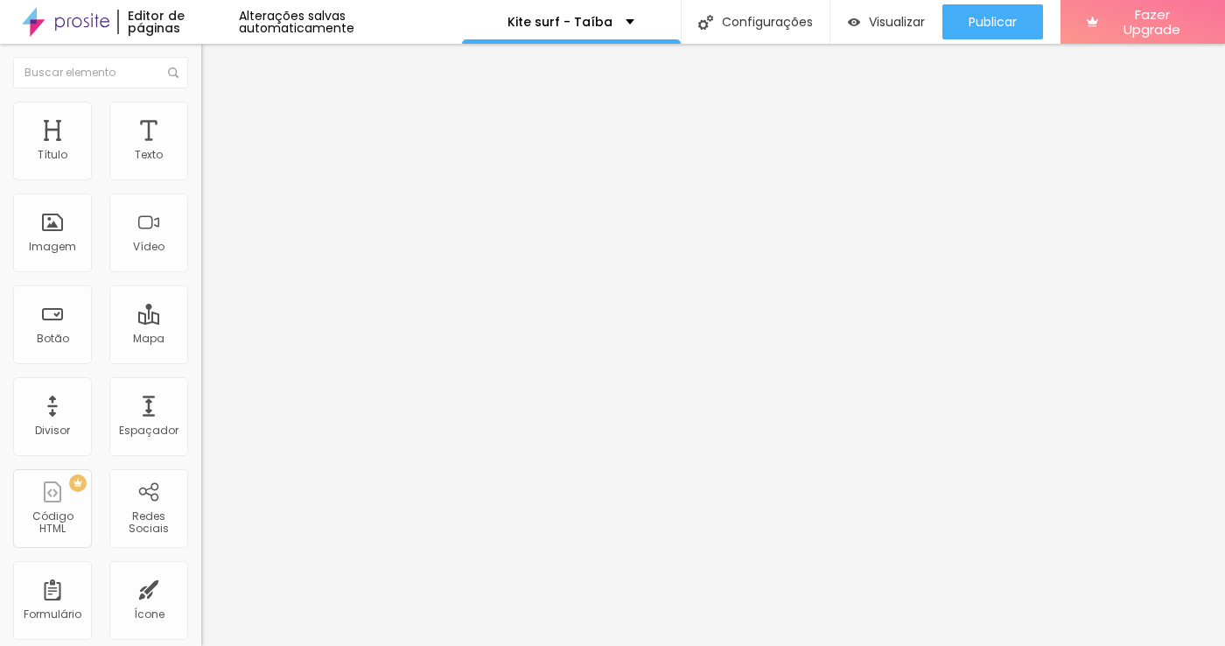
type input "35"
type input "36"
type input "40"
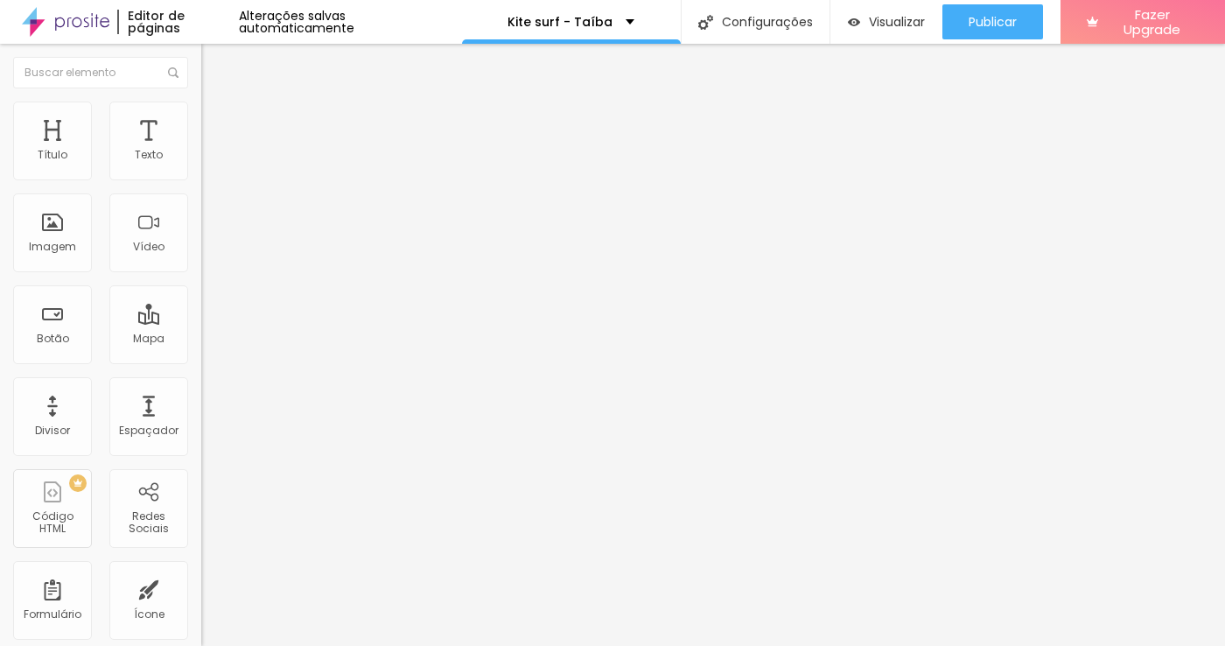
type input "40"
type input "41"
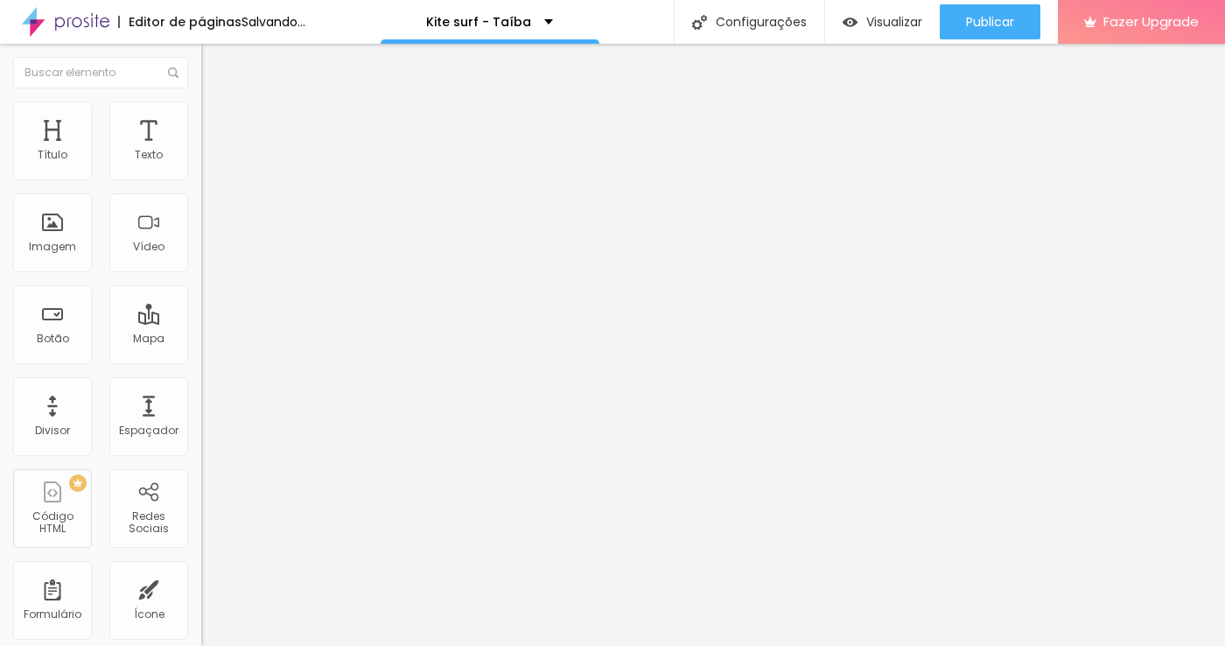
type input "40"
type input "39"
type input "38"
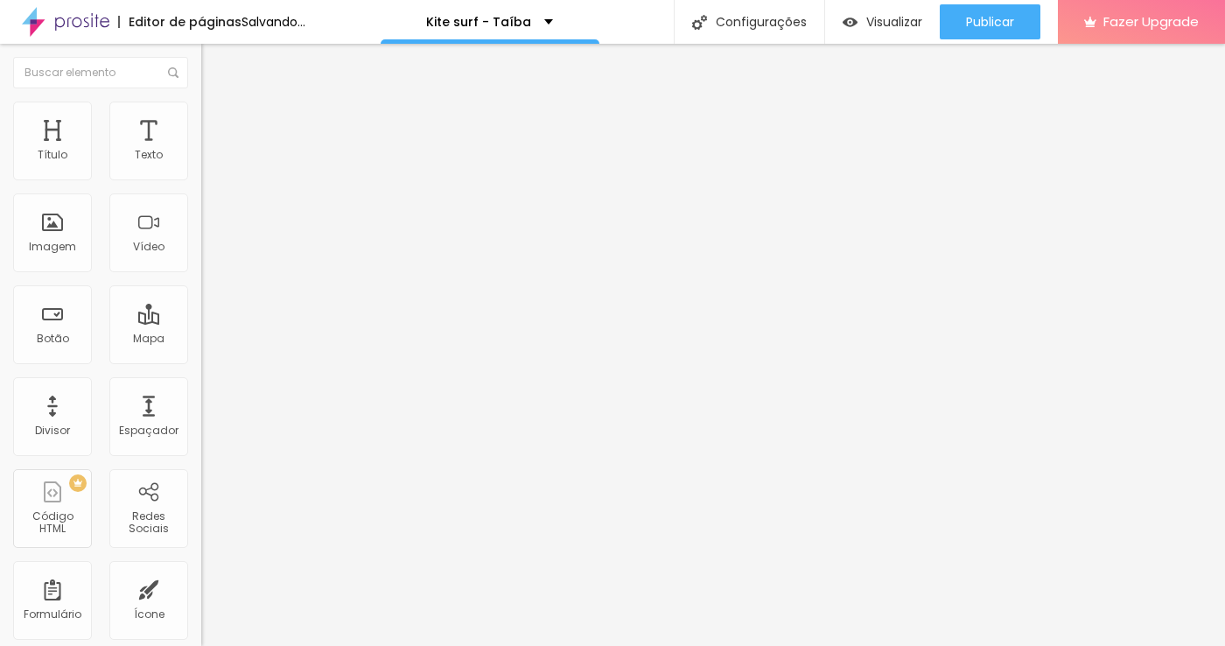
type input "38"
type input "37"
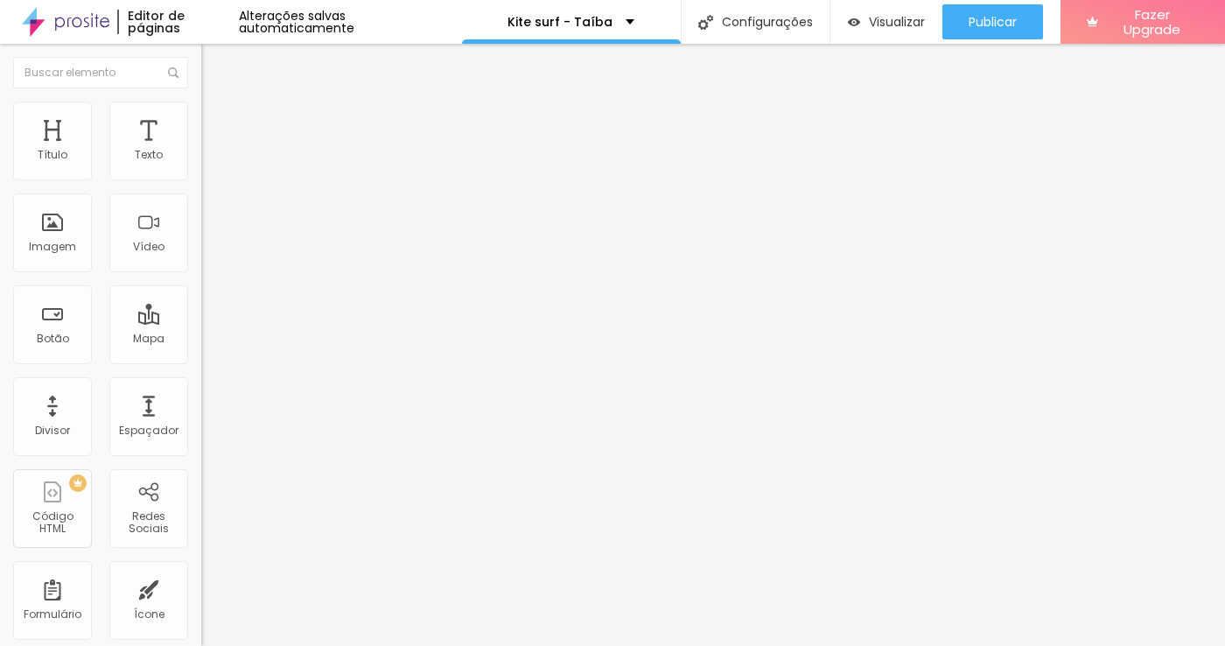
type input "27"
type input "26"
type input "24"
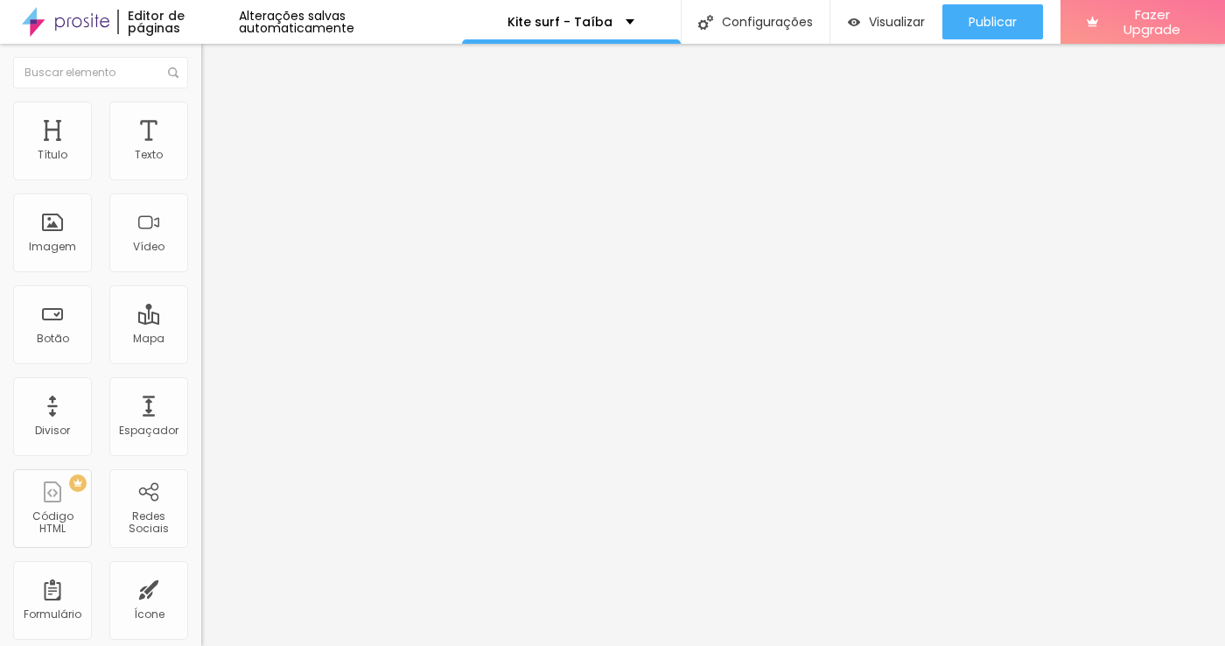
type input "24"
type input "17"
type input "12"
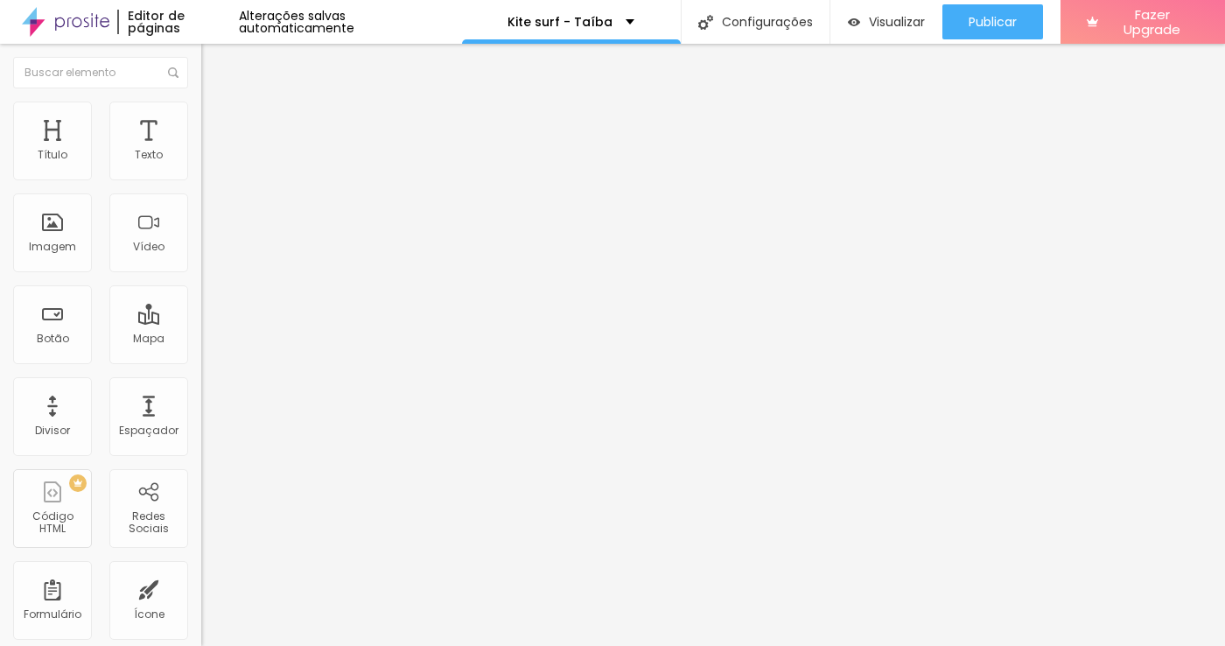
type input "11"
type input "0"
type input "2"
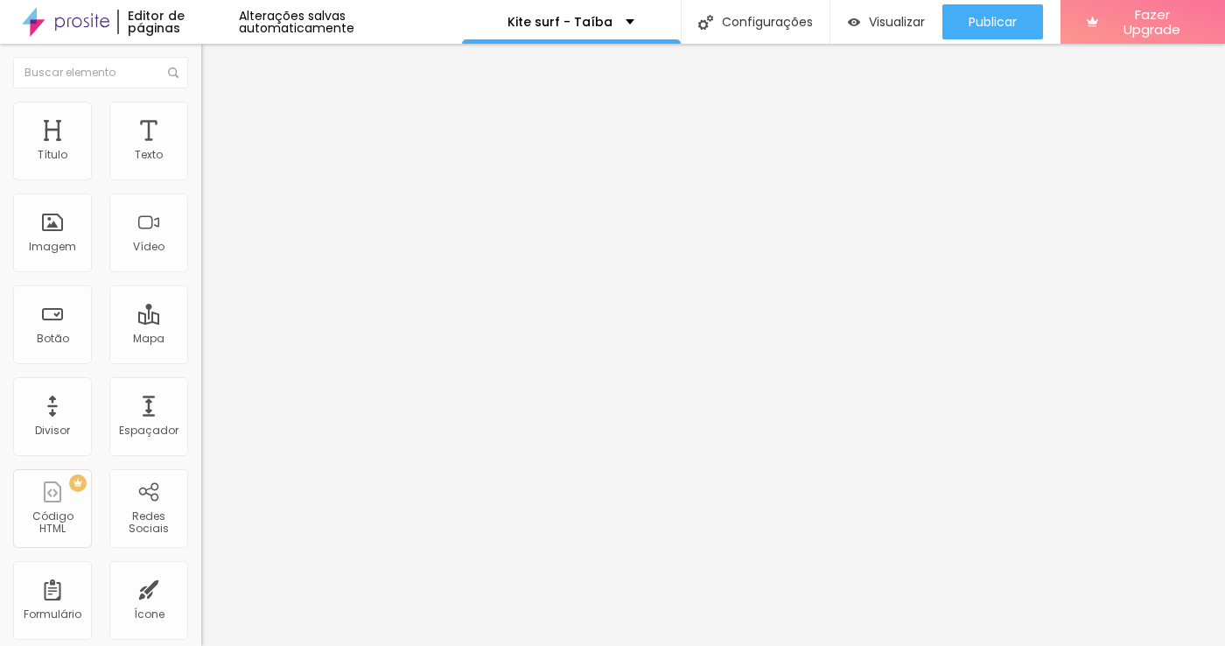
type input "2"
type input "4"
type input "12"
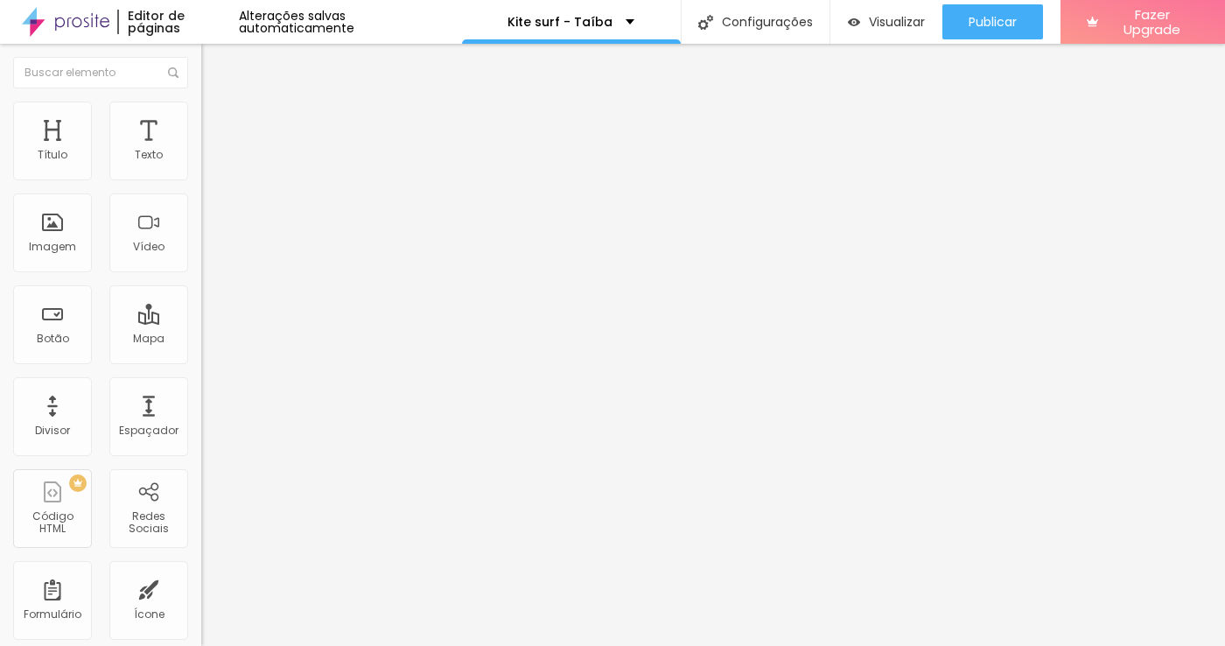
type input "13"
type input "14"
type input "15"
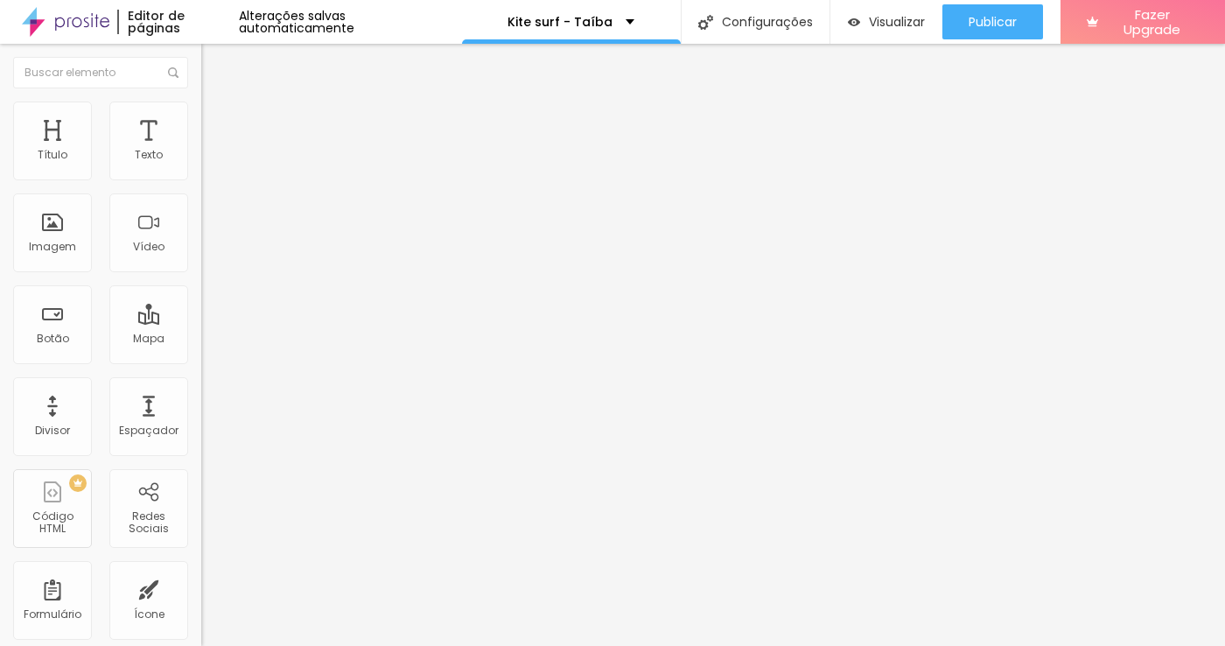
type input "15"
type input "16"
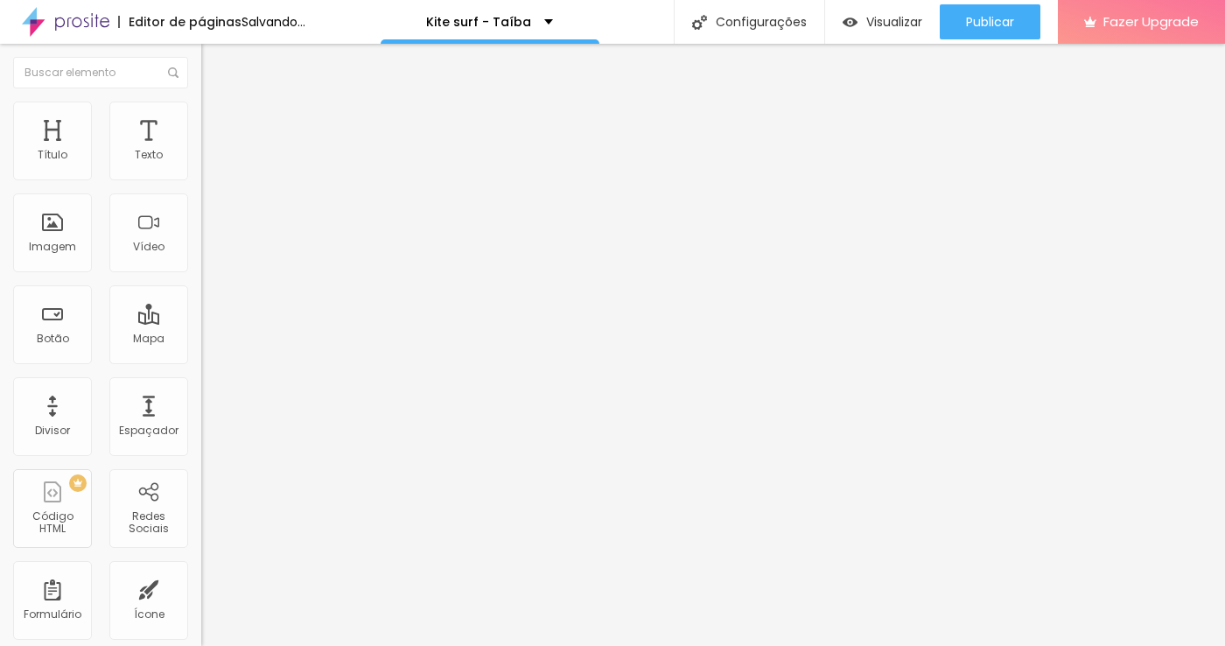
click at [201, 340] on input "range" at bounding box center [257, 347] width 113 height 14
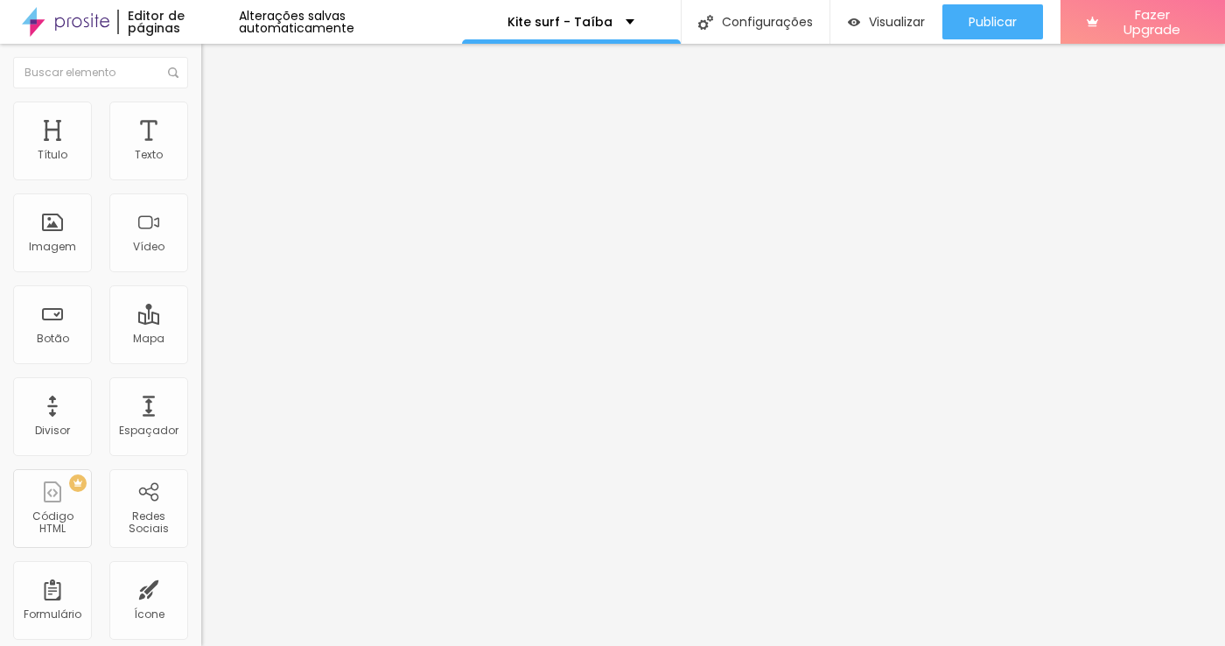
drag, startPoint x: 54, startPoint y: 213, endPoint x: 21, endPoint y: 191, distance: 39.8
click at [201, 191] on div "15 Espaço de cima 0 Espaço de baixo ID Html Classes Html Visível nos dispositiv…" at bounding box center [301, 505] width 201 height 736
click at [201, 110] on img at bounding box center [209, 110] width 16 height 16
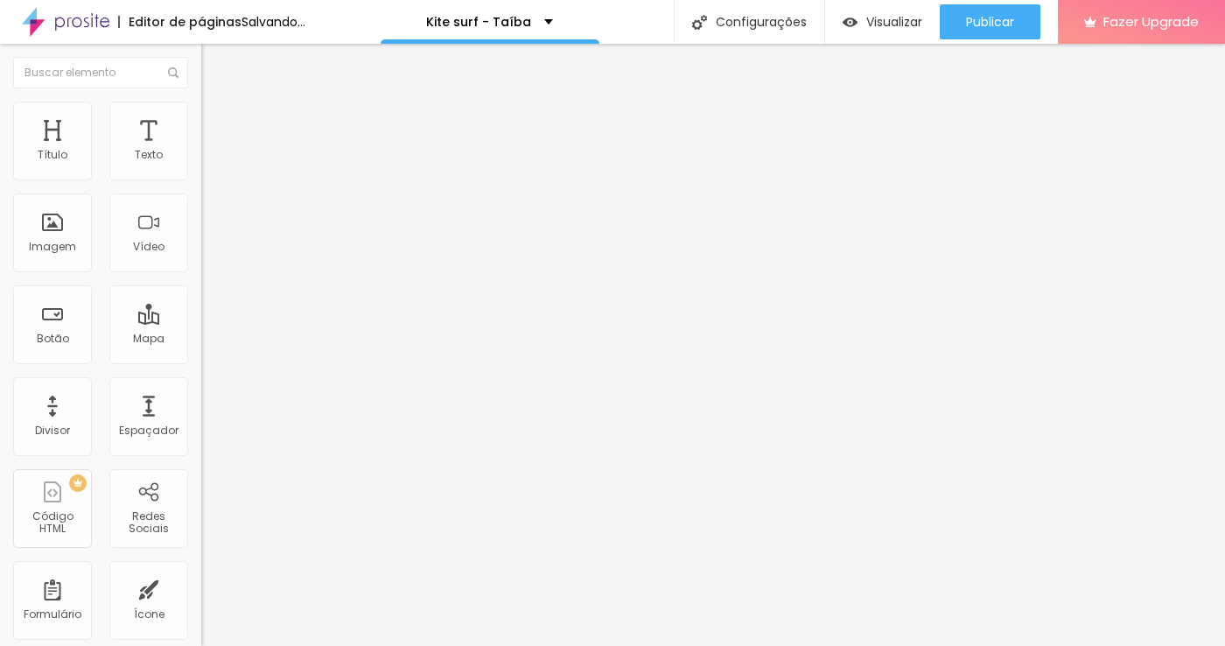
drag, startPoint x: 30, startPoint y: 193, endPoint x: 33, endPoint y: 171, distance: 22.2
click at [201, 171] on div "Tamanho 20 px %" at bounding box center [301, 159] width 201 height 45
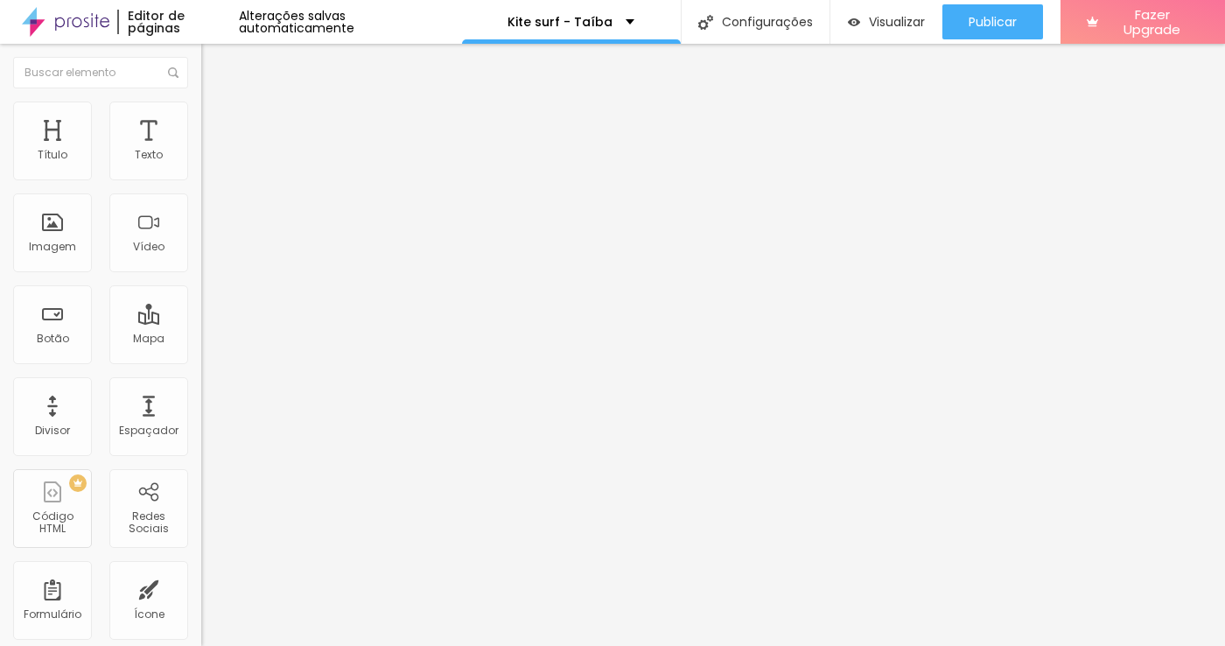
drag, startPoint x: 42, startPoint y: 228, endPoint x: -9, endPoint y: 183, distance: 68.2
click at [0, 183] on html "Editor de páginas Alterações salvas automaticamente Kite surf - Taíba Configura…" at bounding box center [612, 323] width 1225 height 646
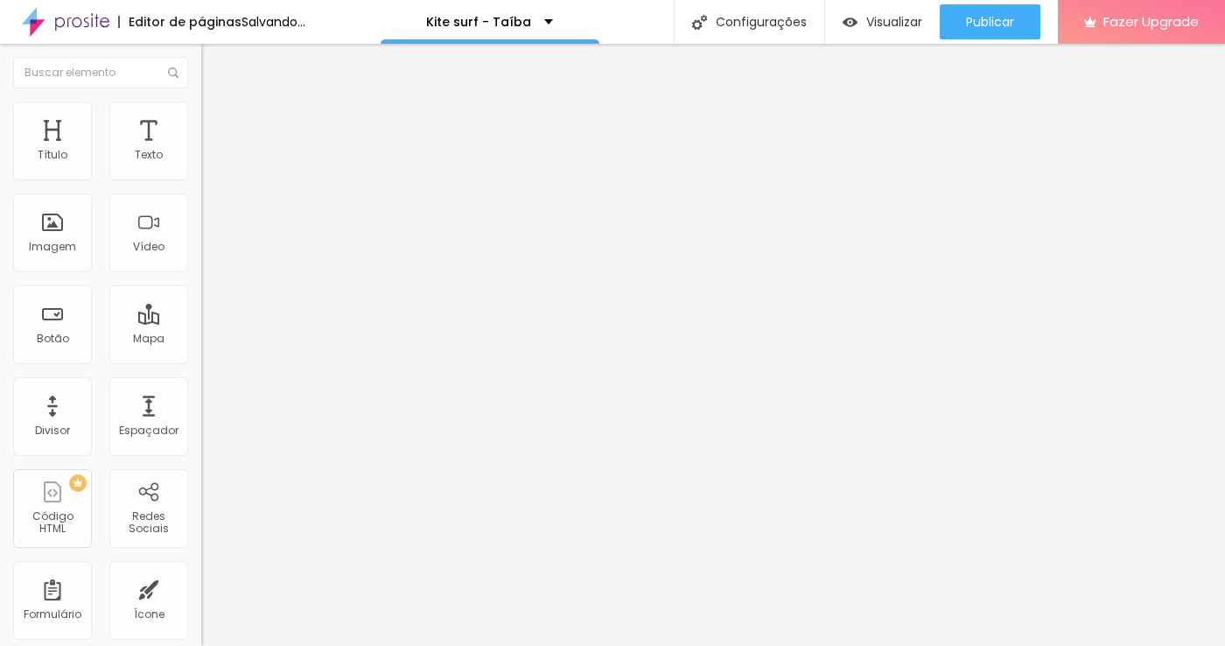
click at [201, 384] on input "range" at bounding box center [257, 391] width 113 height 14
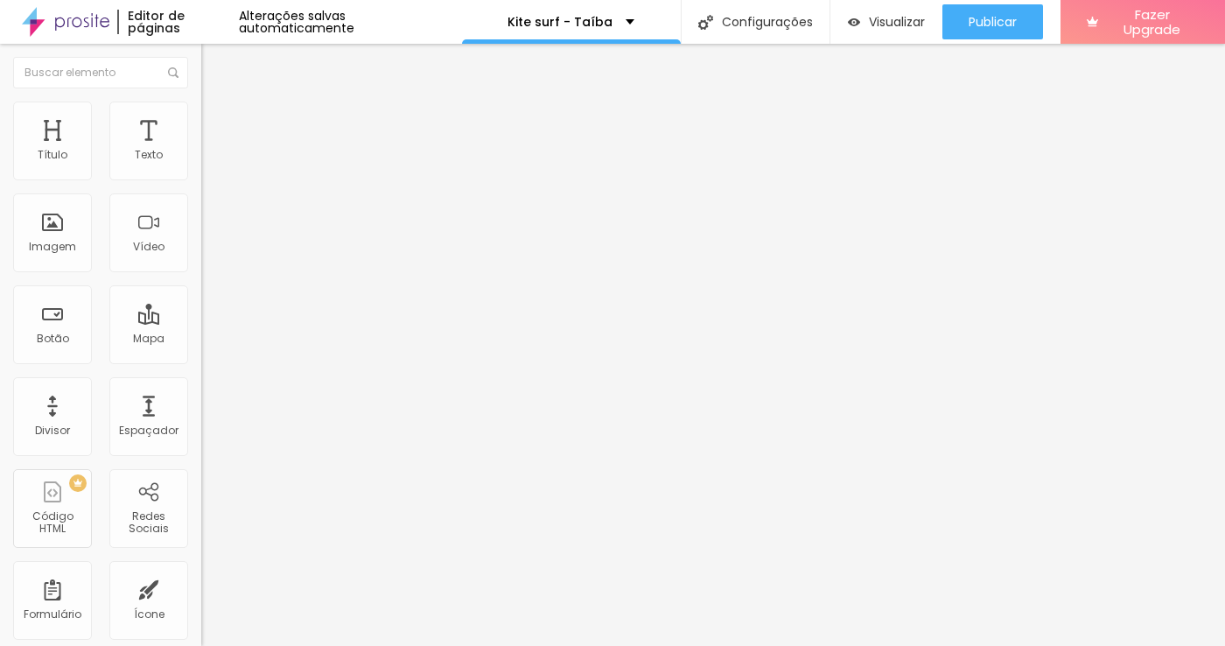
click at [208, 473] on icon "button" at bounding box center [213, 478] width 11 height 11
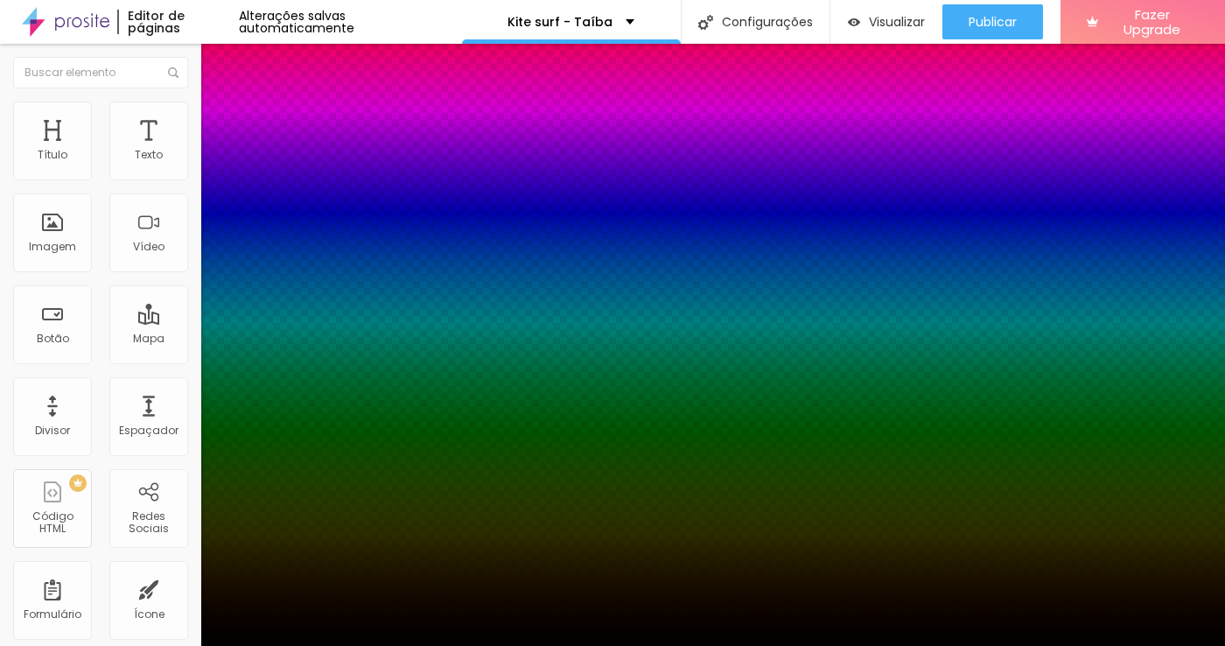
click at [324, 645] on div at bounding box center [612, 656] width 1225 height 0
drag, startPoint x: 291, startPoint y: 487, endPoint x: 447, endPoint y: 480, distance: 156.8
click at [447, 480] on body "Editor de páginas Alterações salvas automaticamente Kite surf - Taíba Configura…" at bounding box center [612, 323] width 1225 height 646
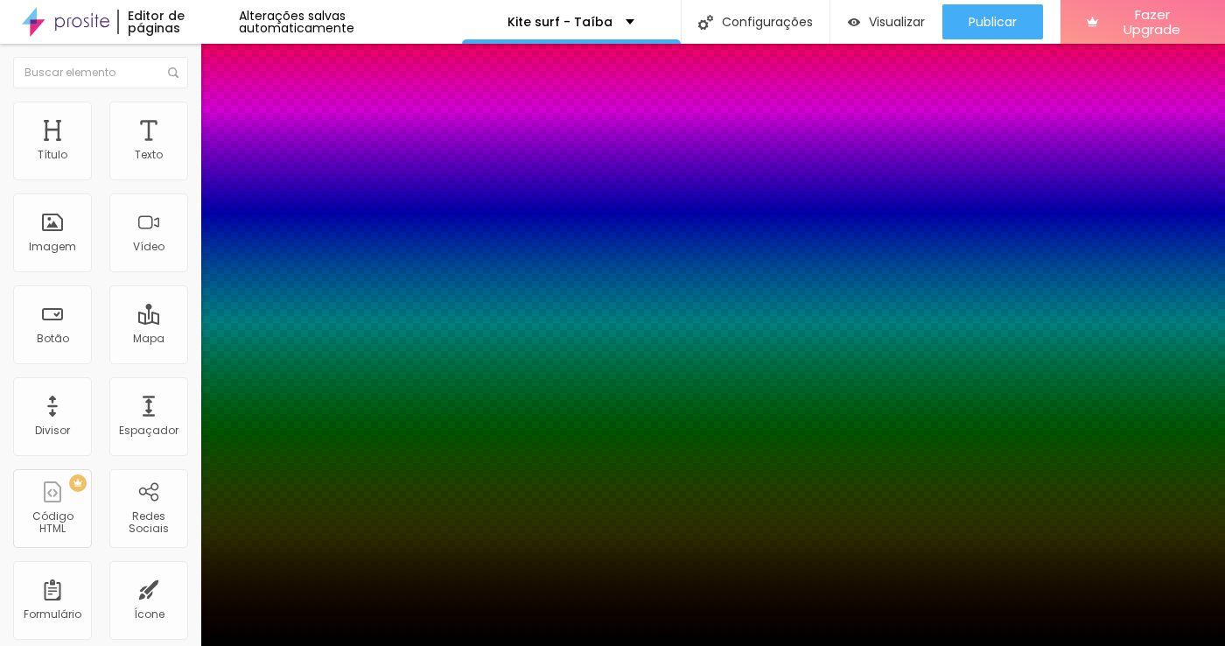
drag, startPoint x: 320, startPoint y: 425, endPoint x: 321, endPoint y: 466, distance: 41.1
click at [16, 331] on div at bounding box center [7, 329] width 18 height 3
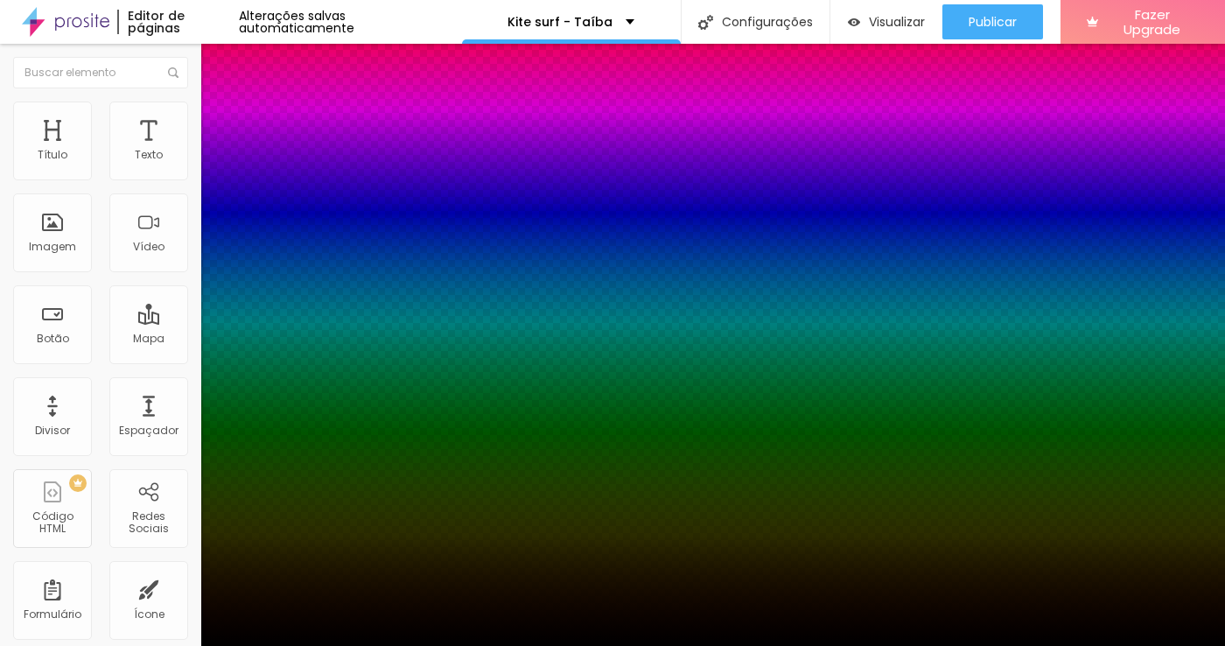
click at [300, 502] on div at bounding box center [612, 323] width 1225 height 646
click at [300, 509] on div at bounding box center [612, 323] width 1225 height 646
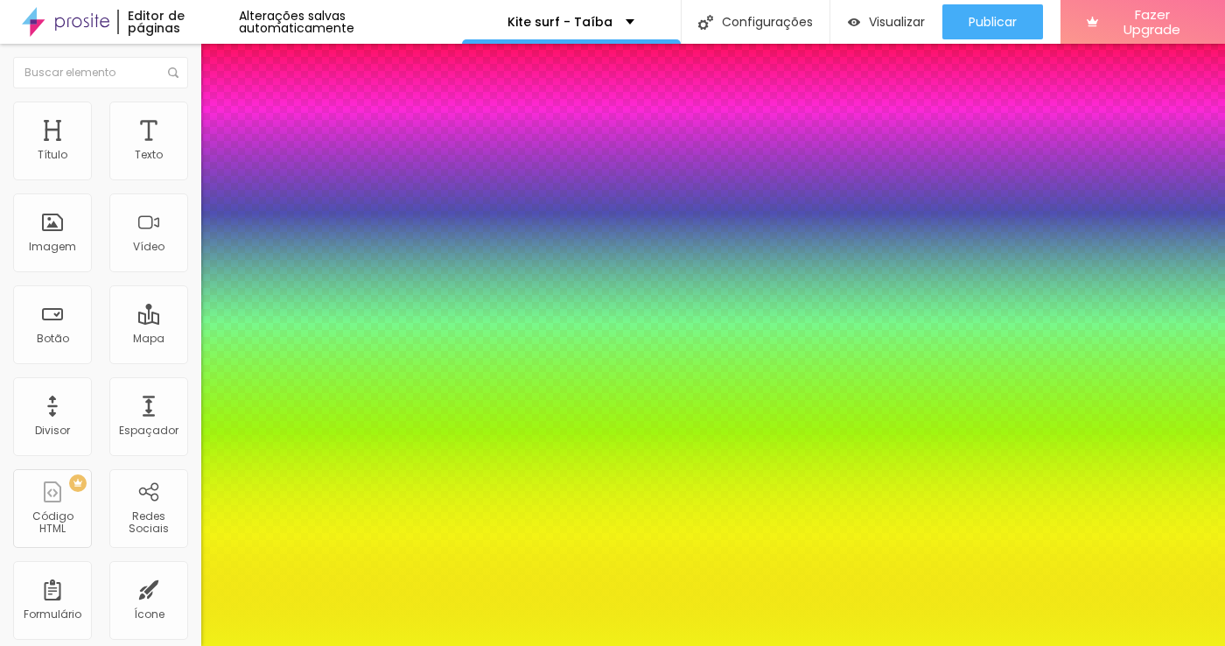
click at [277, 407] on div at bounding box center [612, 323] width 1225 height 646
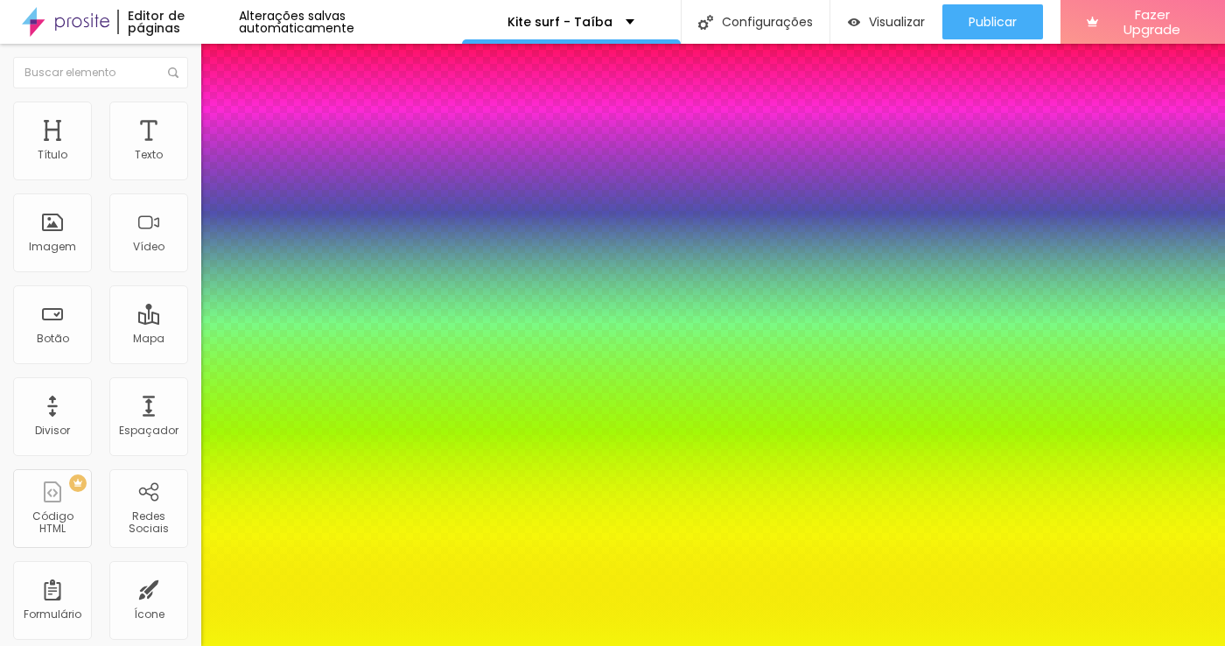
click at [284, 405] on div at bounding box center [612, 323] width 1225 height 646
drag, startPoint x: 321, startPoint y: 466, endPoint x: 324, endPoint y: 443, distance: 22.9
click at [16, 214] on div at bounding box center [7, 213] width 18 height 3
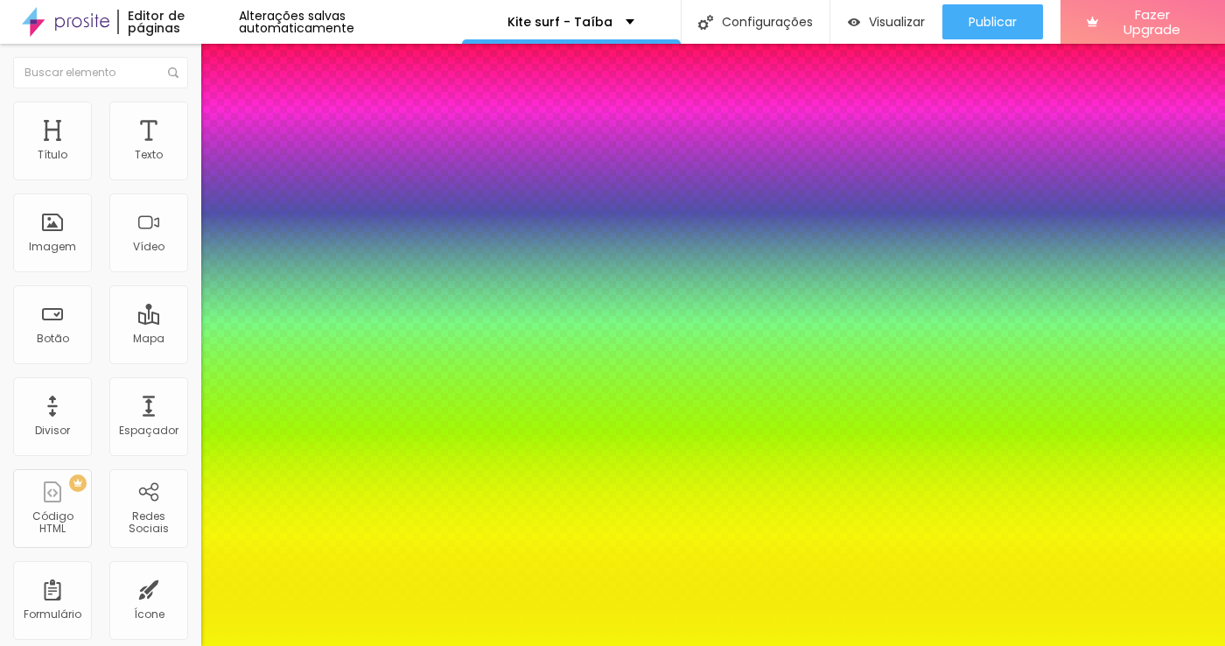
drag, startPoint x: 327, startPoint y: 487, endPoint x: 280, endPoint y: 469, distance: 50.7
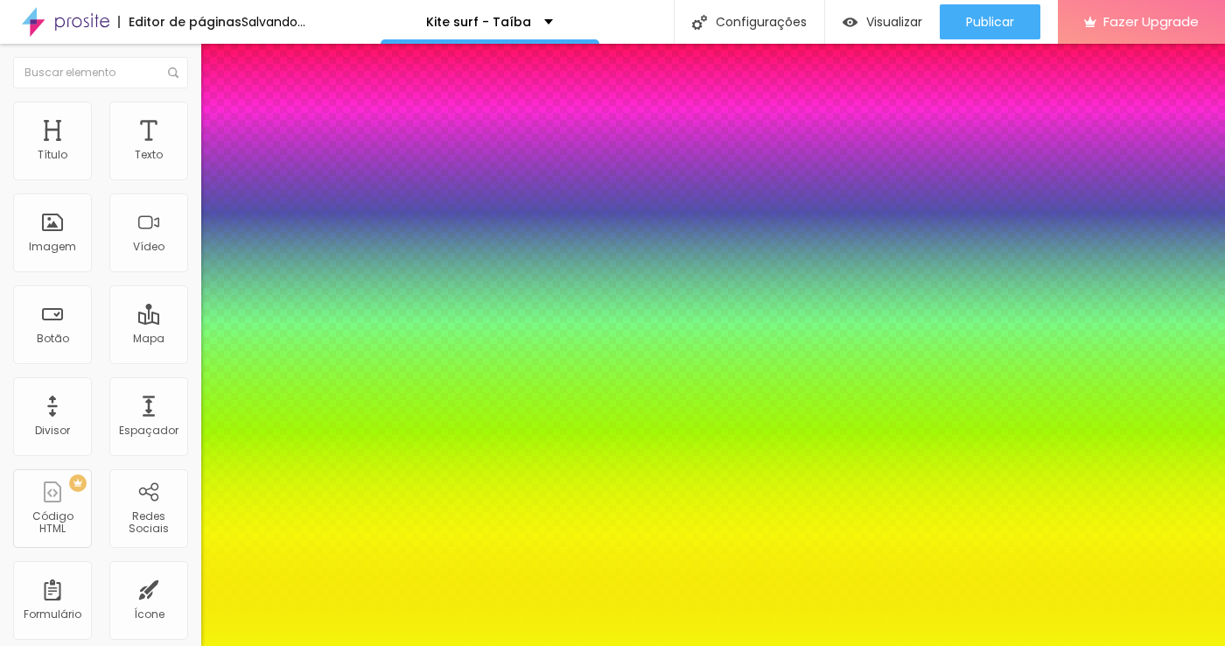
click at [305, 645] on div at bounding box center [612, 656] width 1225 height 0
click at [105, 645] on div at bounding box center [612, 646] width 1225 height 0
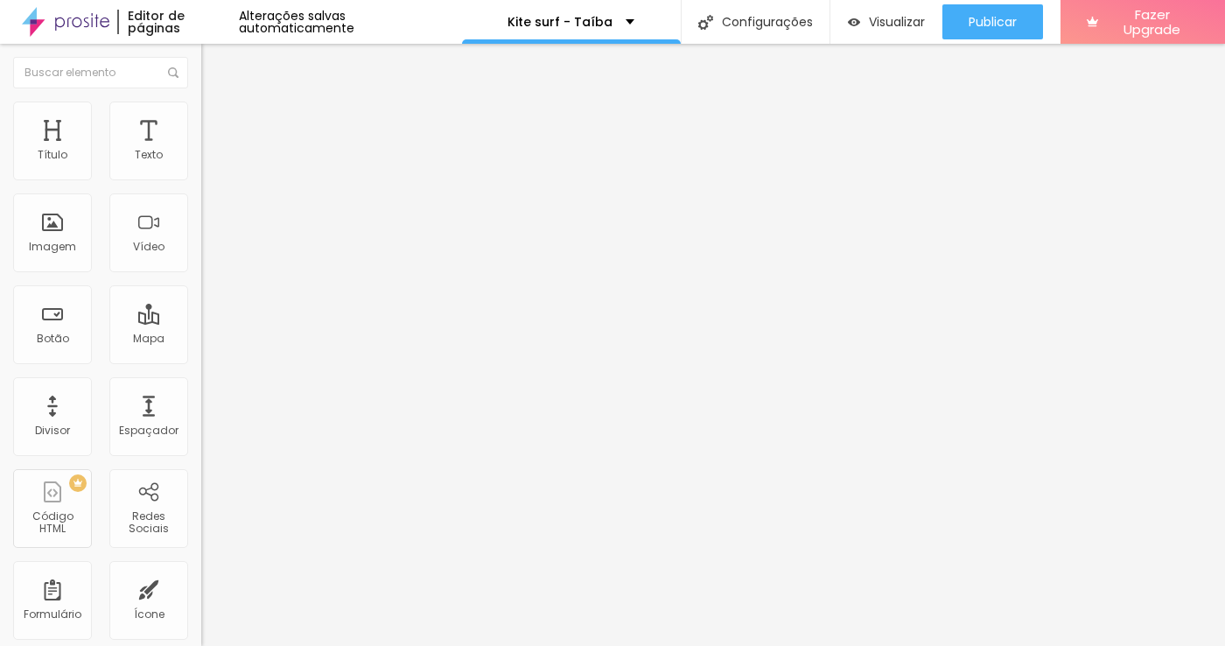
click at [201, 100] on img at bounding box center [209, 92] width 16 height 16
